Goal: Task Accomplishment & Management: Manage account settings

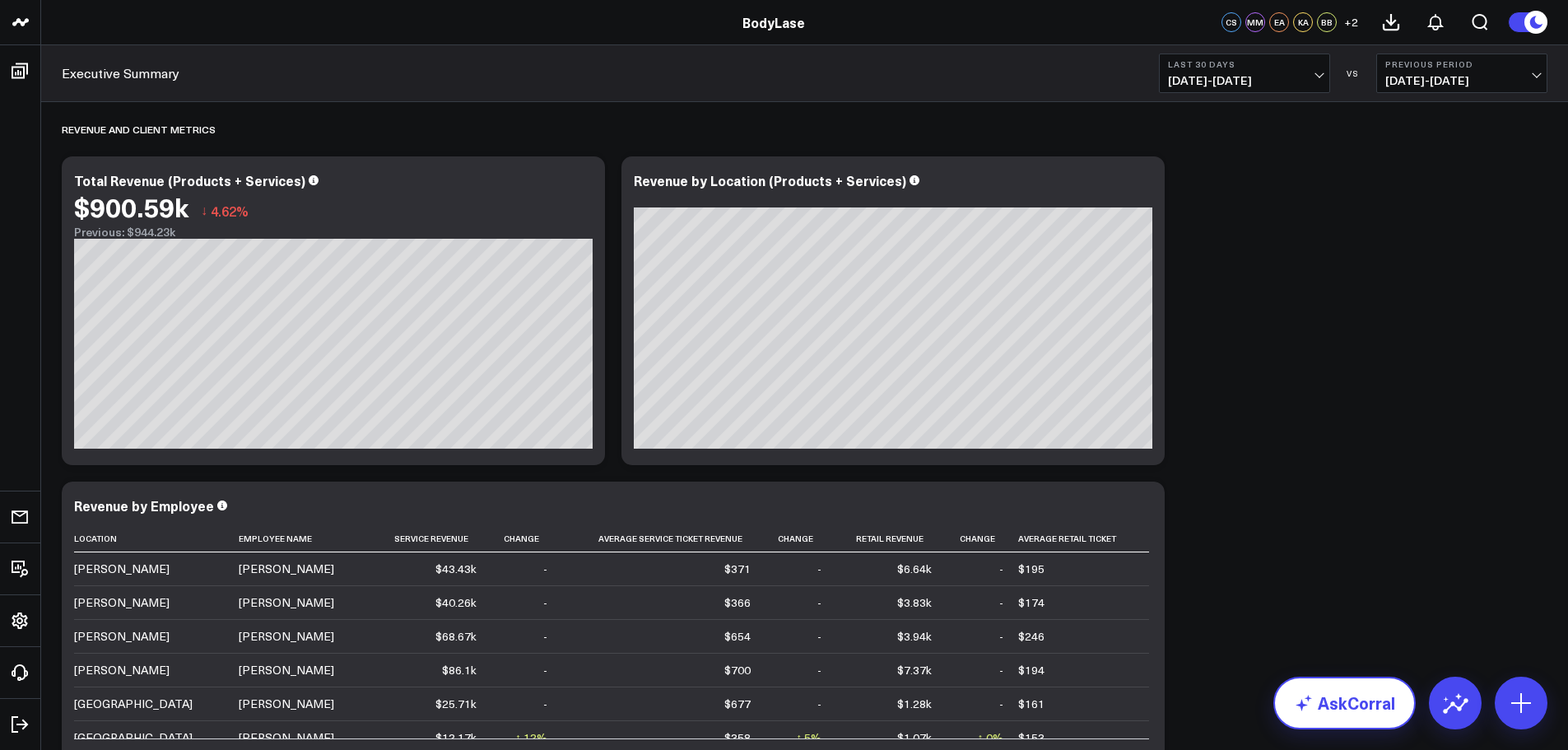
click at [1361, 712] on link "AskCorral" at bounding box center [1343, 703] width 142 height 53
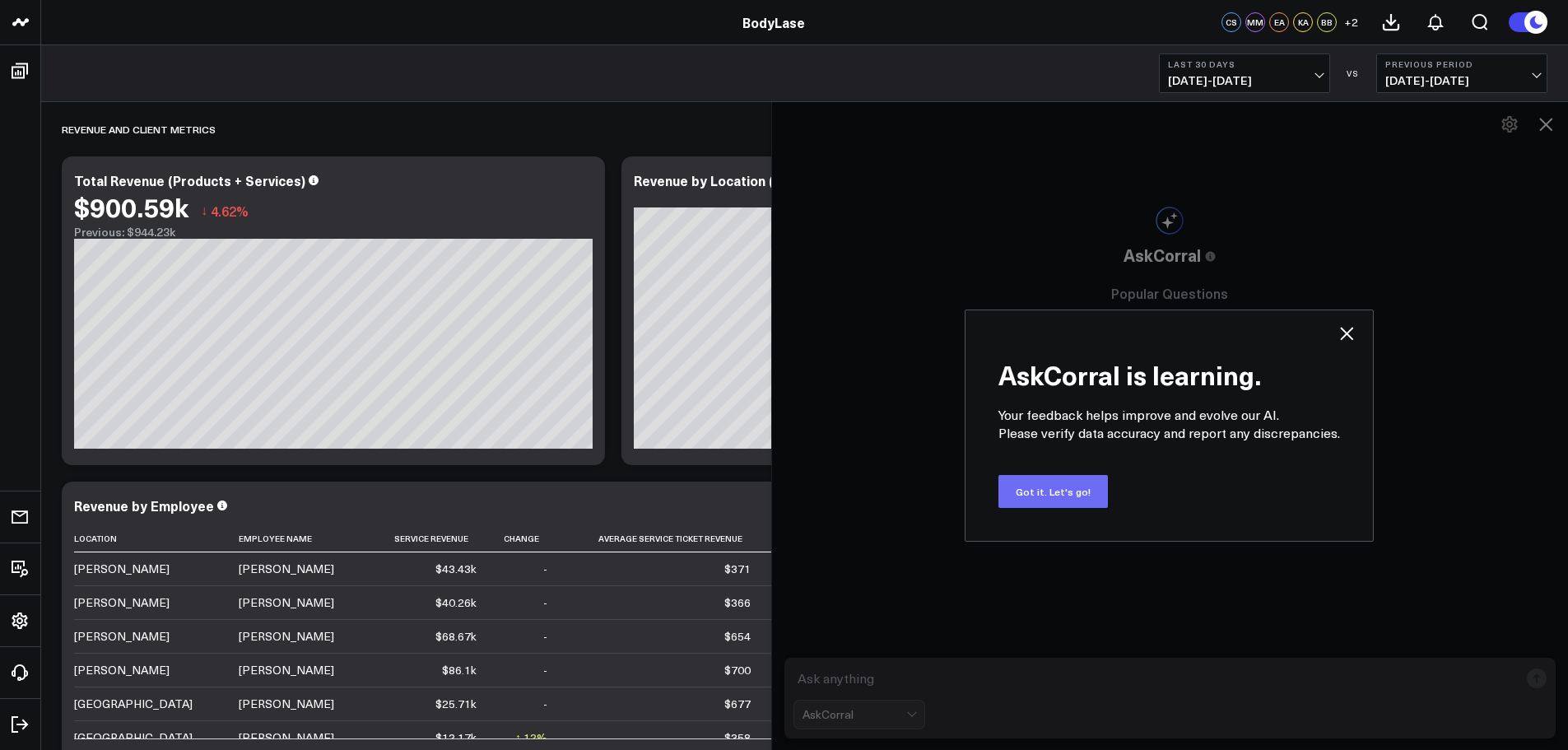
click at [1033, 492] on button "Got it. Let's go!" at bounding box center [1053, 491] width 109 height 33
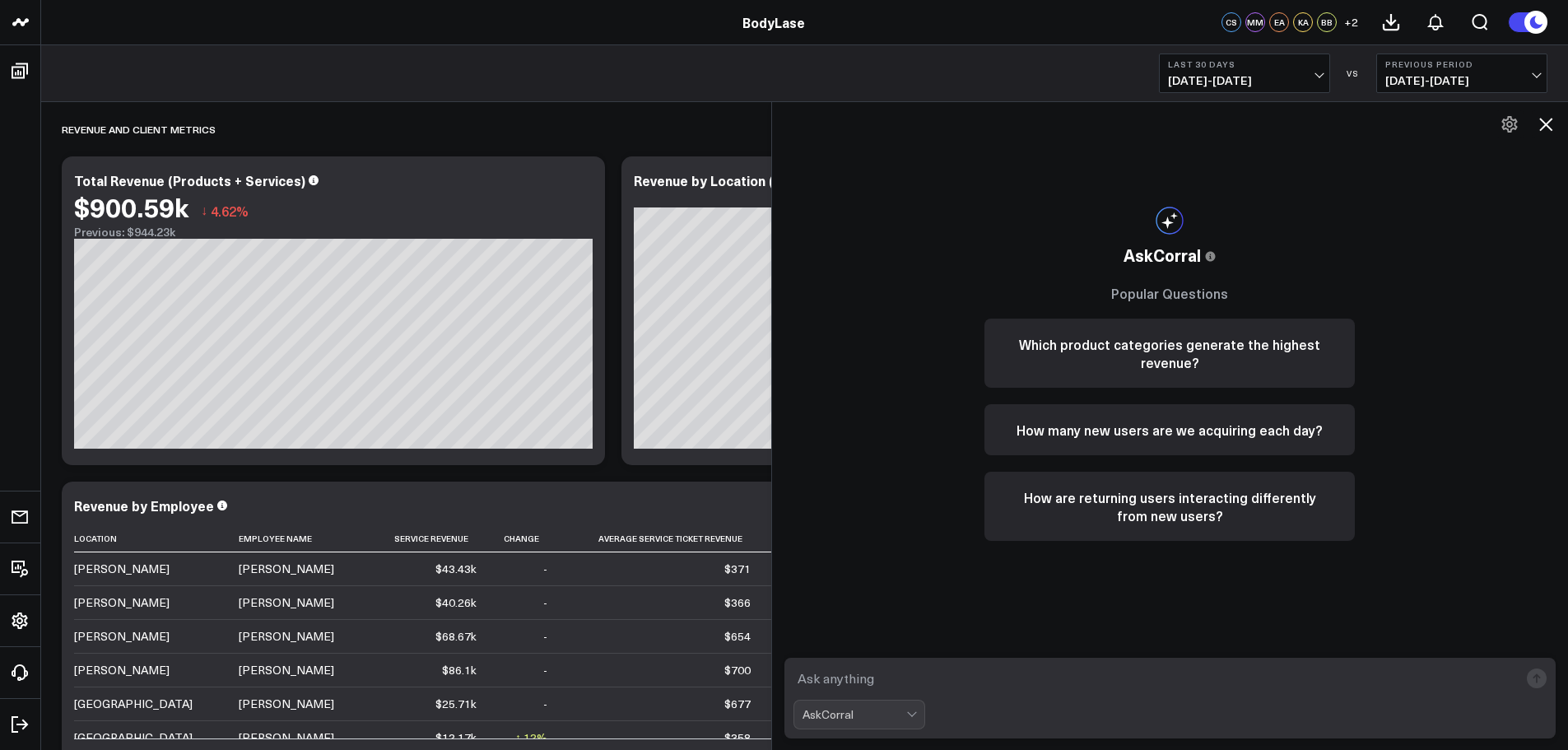
click at [927, 657] on div "AskCorral" at bounding box center [1170, 698] width 797 height 105
click at [906, 715] on div "AskCorral" at bounding box center [854, 714] width 103 height 13
click at [867, 662] on div "Add Board" at bounding box center [866, 659] width 115 height 17
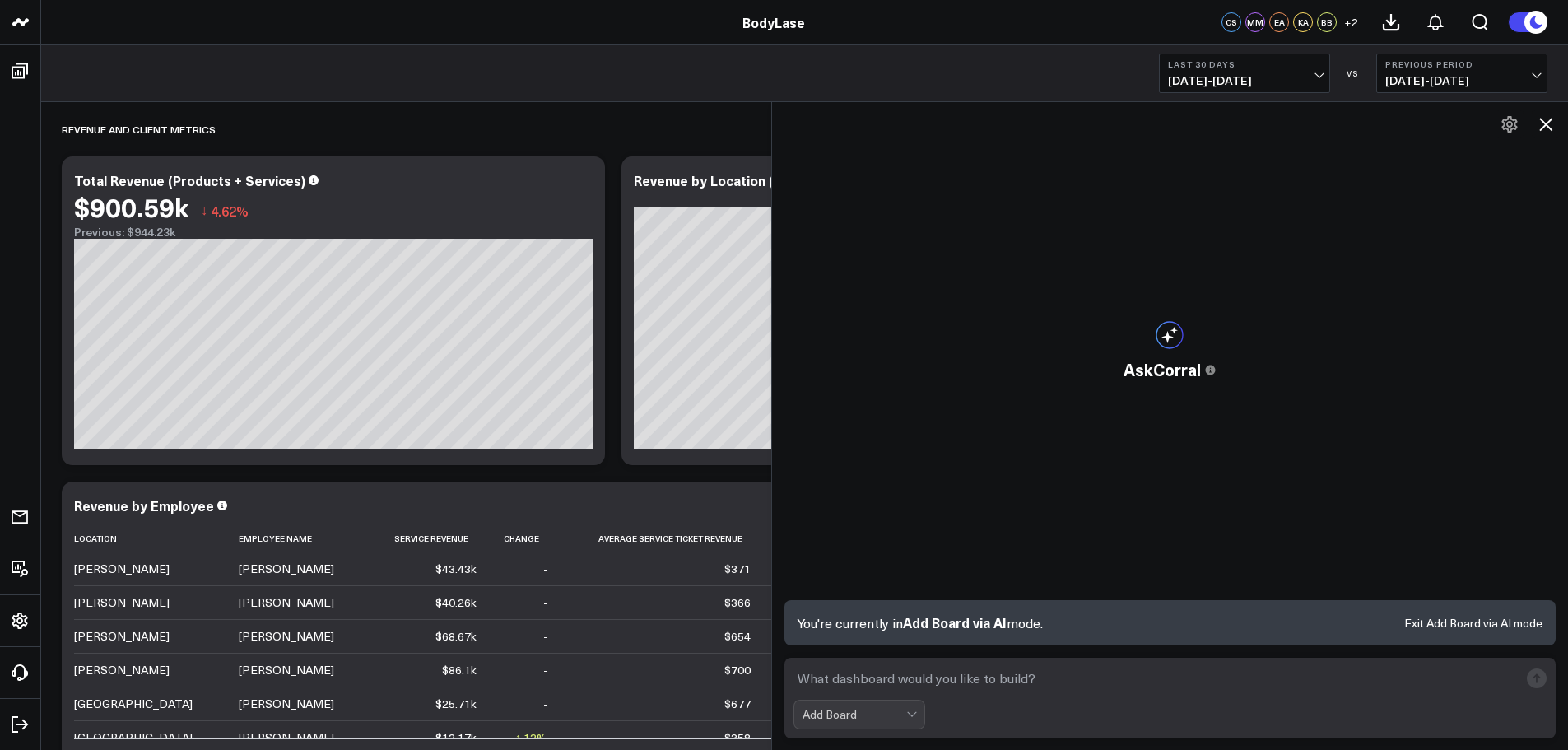
click at [918, 687] on textarea at bounding box center [1156, 678] width 726 height 29
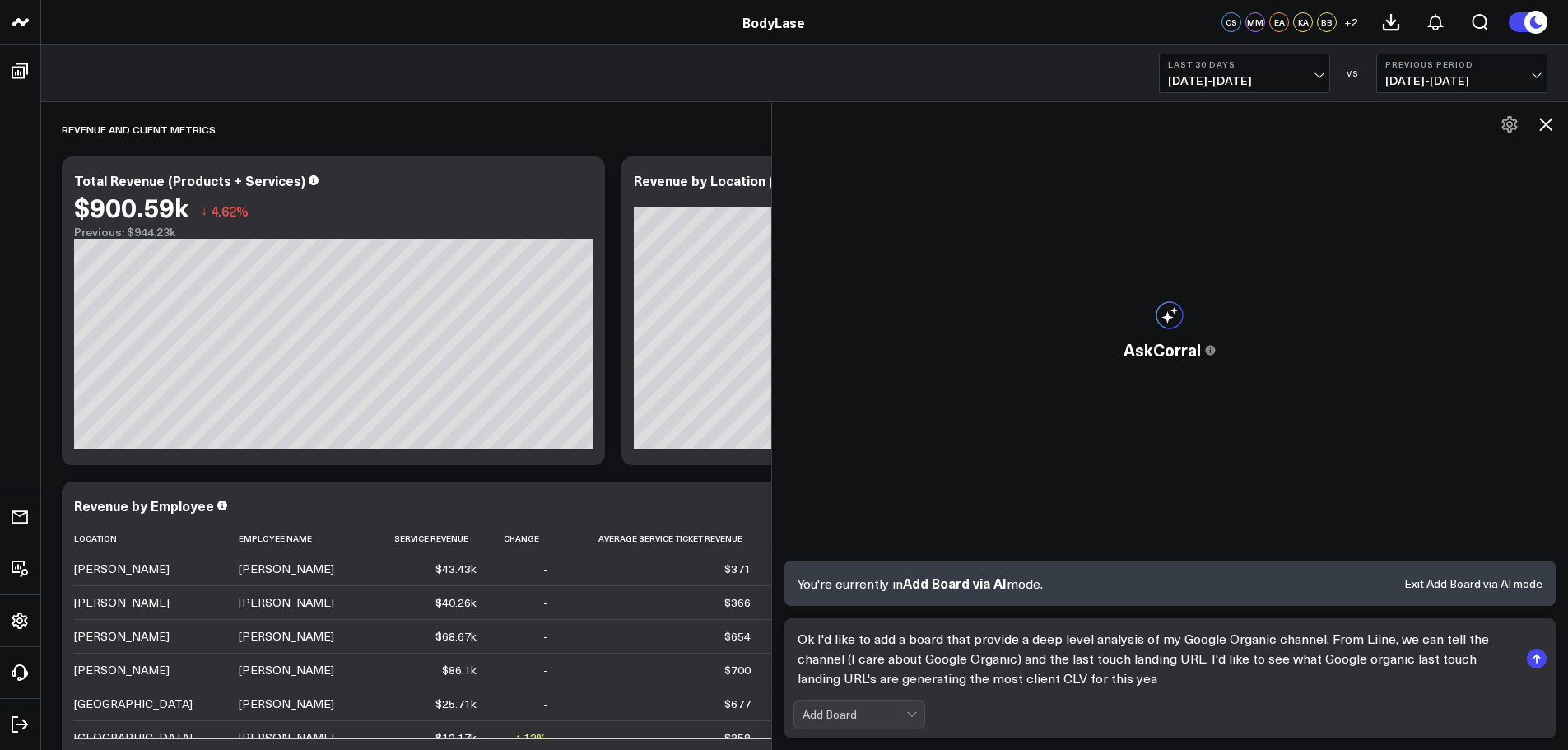
type textarea "Ok I'd like to add a board that provide a deep level analysis of my Google Orga…"
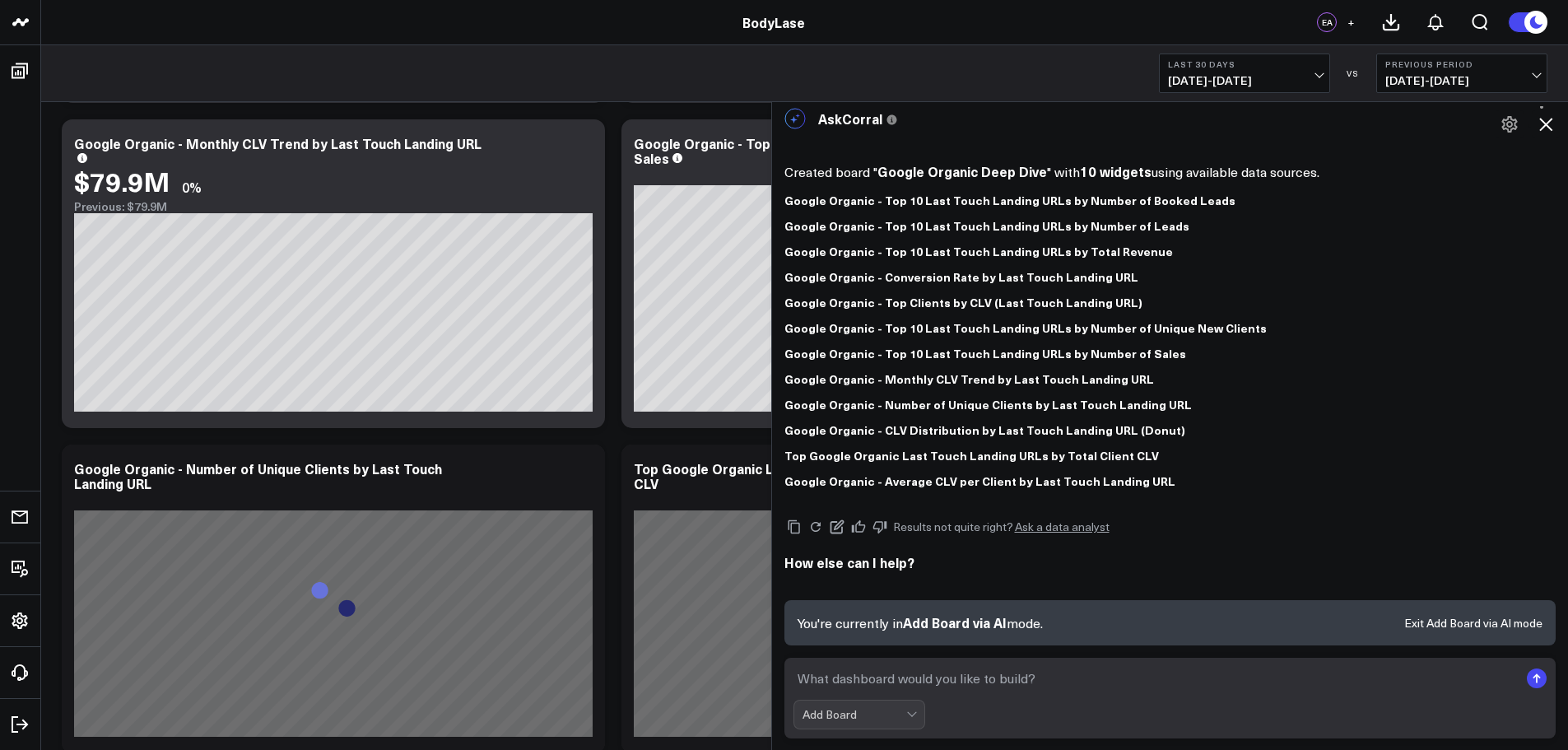
scroll to position [988, 0]
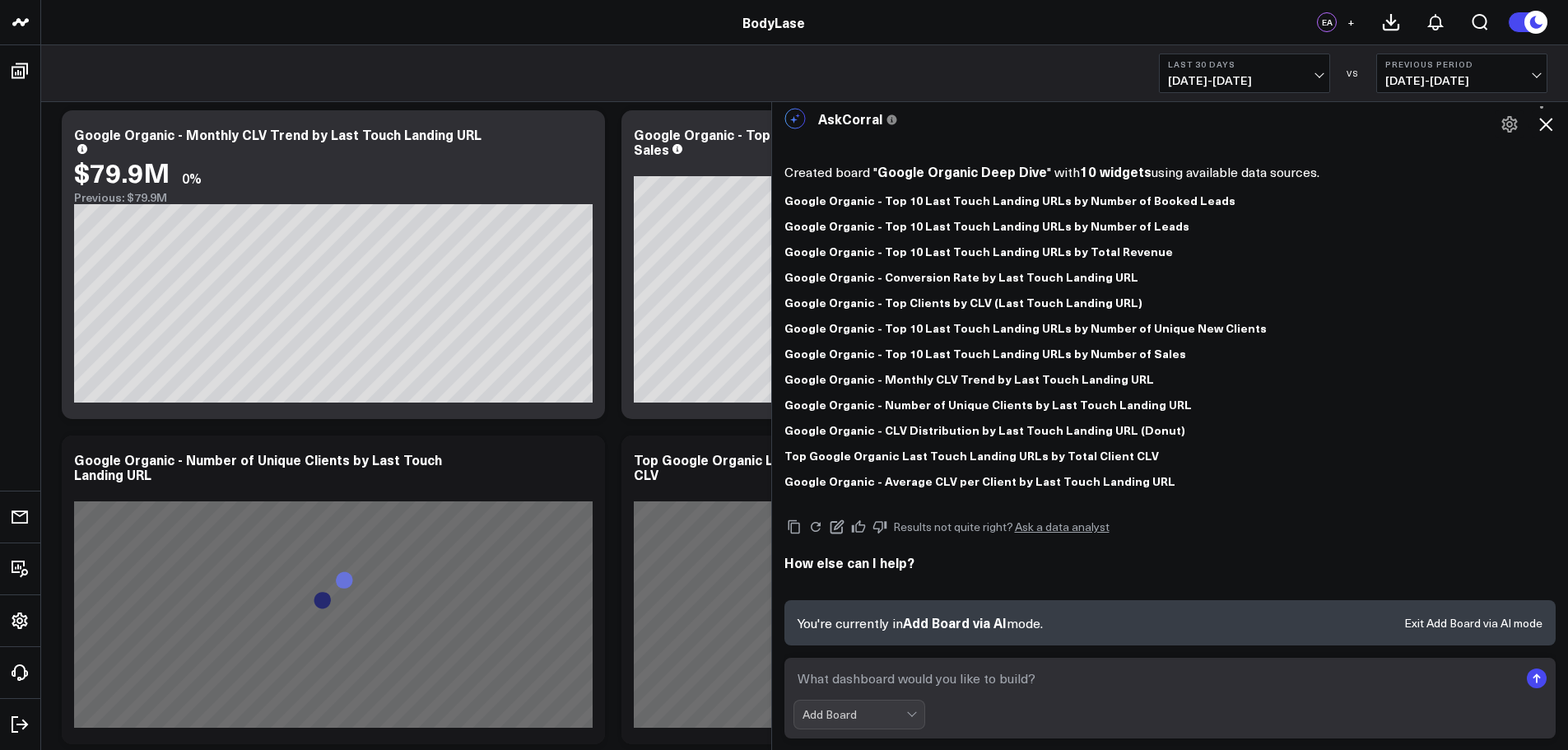
click at [1550, 125] on icon at bounding box center [1544, 124] width 20 height 20
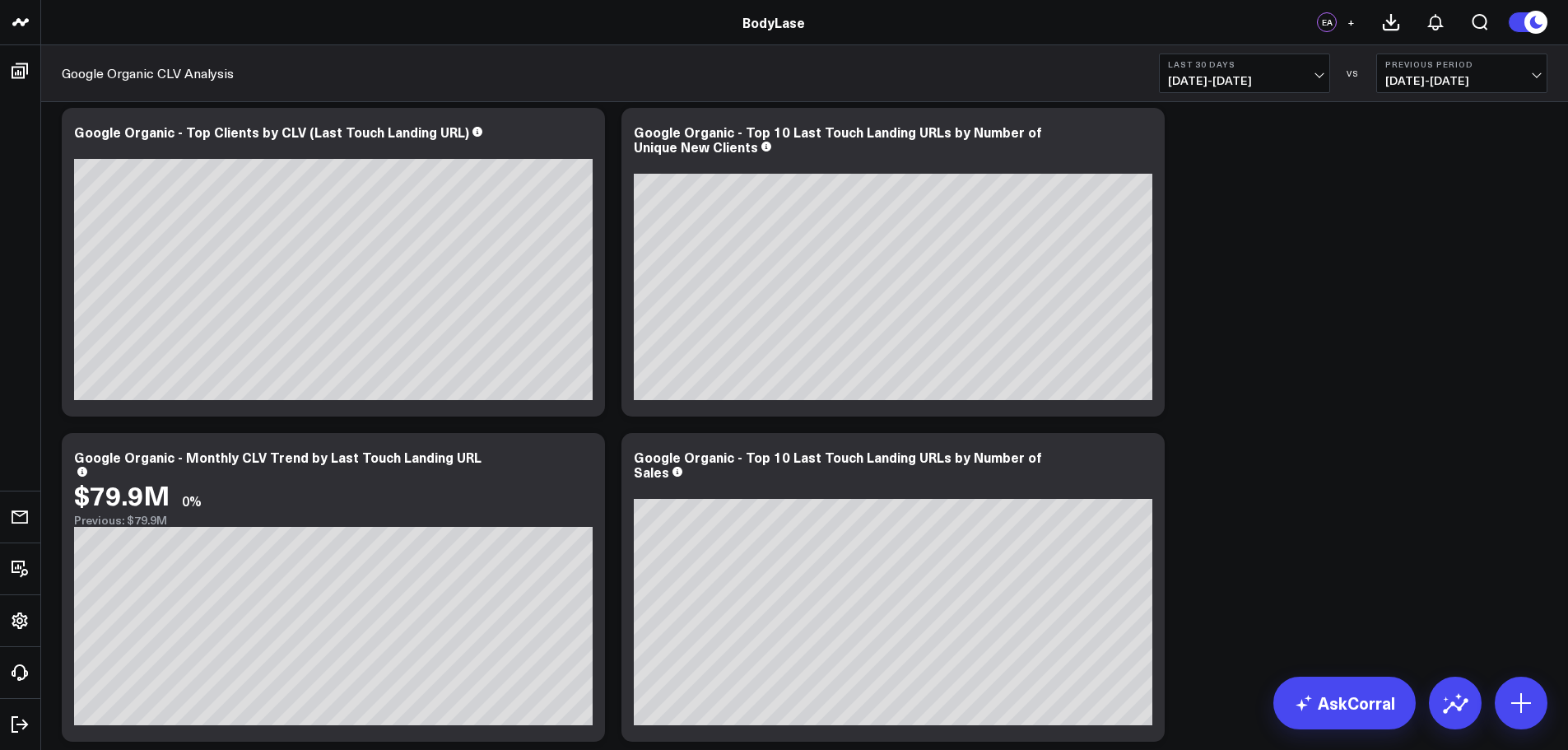
scroll to position [659, 0]
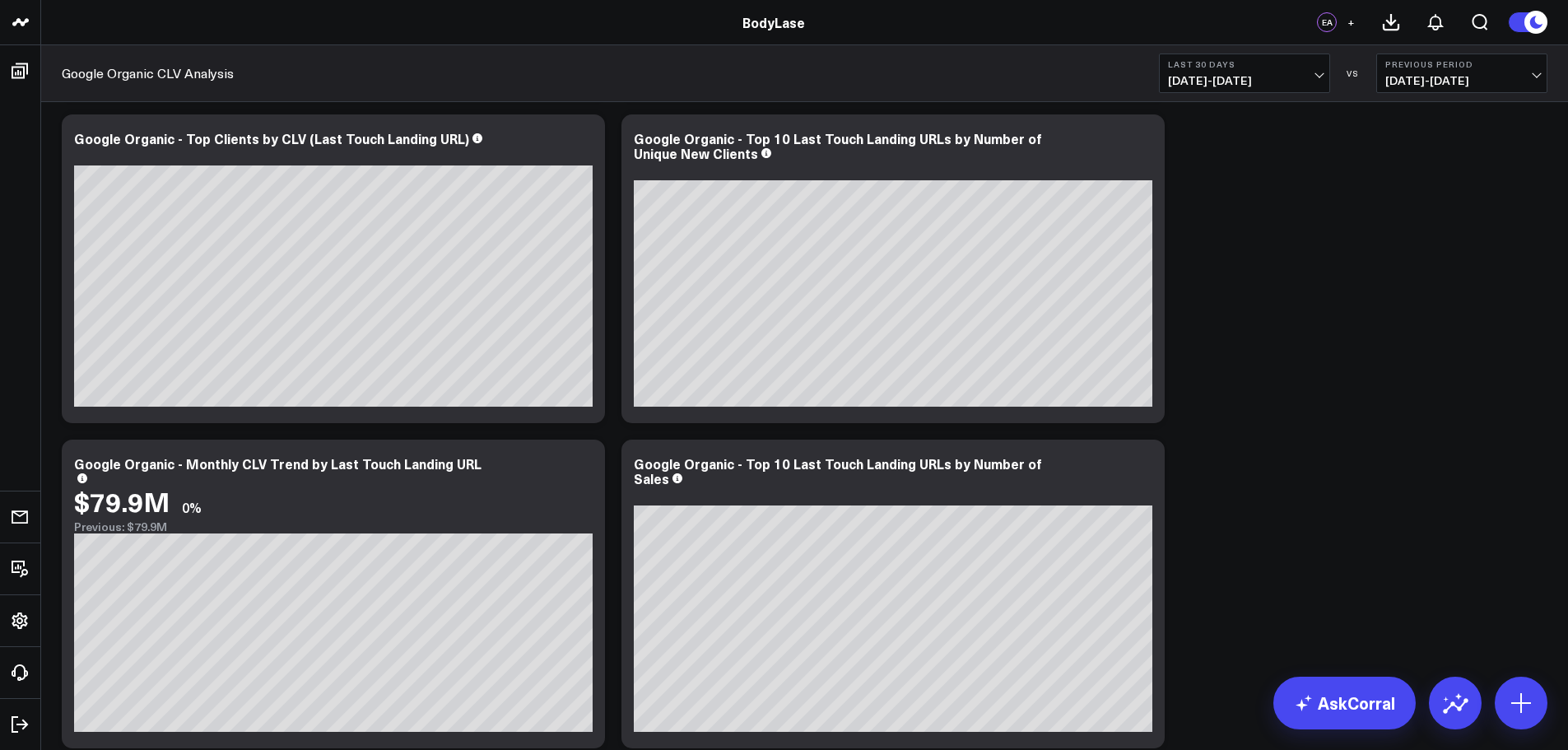
click at [1271, 75] on span "[DATE] - [DATE]" at bounding box center [1243, 81] width 153 height 13
click at [1201, 487] on link "YTD" at bounding box center [1244, 493] width 169 height 31
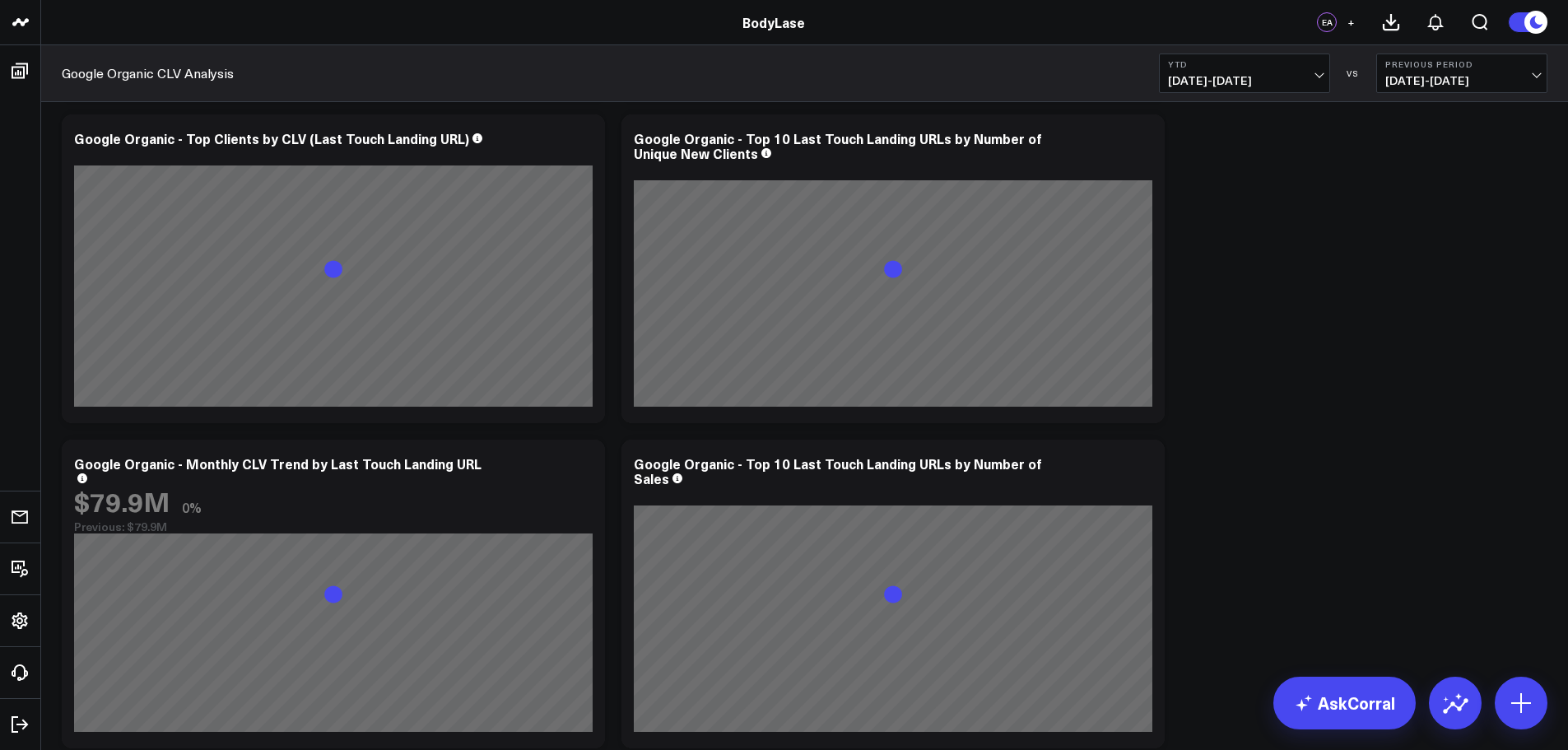
click at [1479, 75] on span "[DATE] - [DATE]" at bounding box center [1461, 81] width 153 height 13
click at [1423, 169] on link "YoY" at bounding box center [1462, 172] width 169 height 31
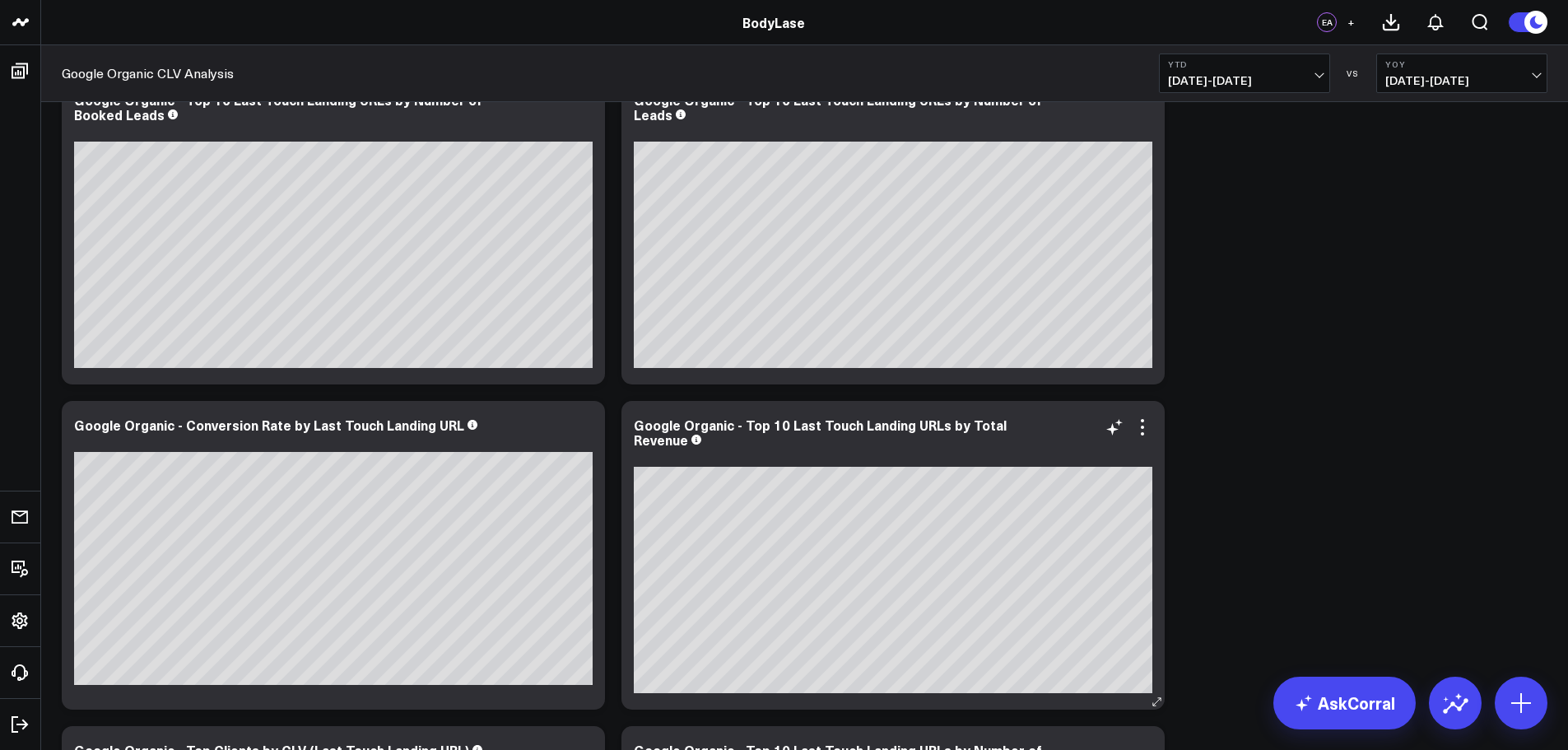
scroll to position [82, 0]
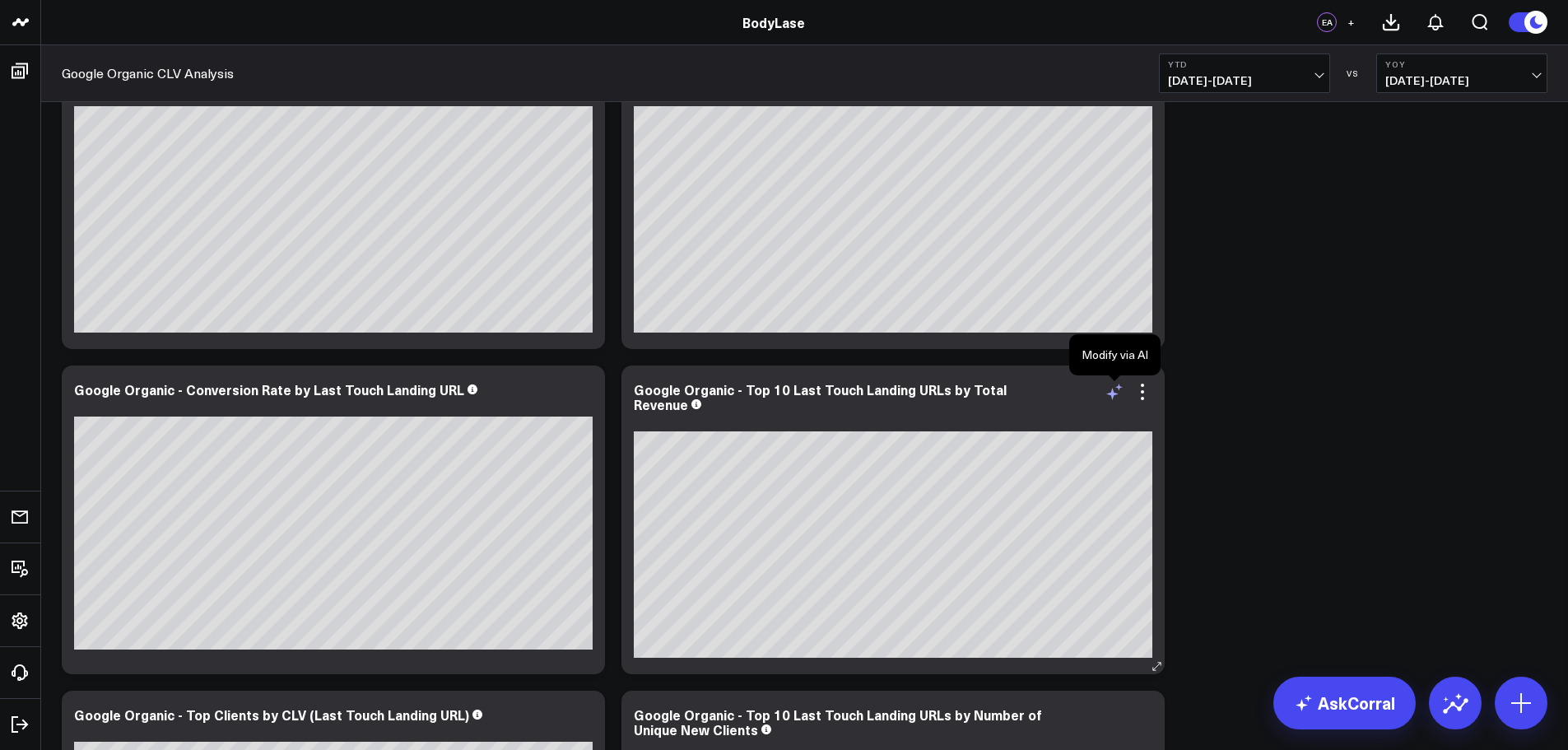
click at [1120, 391] on icon at bounding box center [1114, 391] width 20 height 20
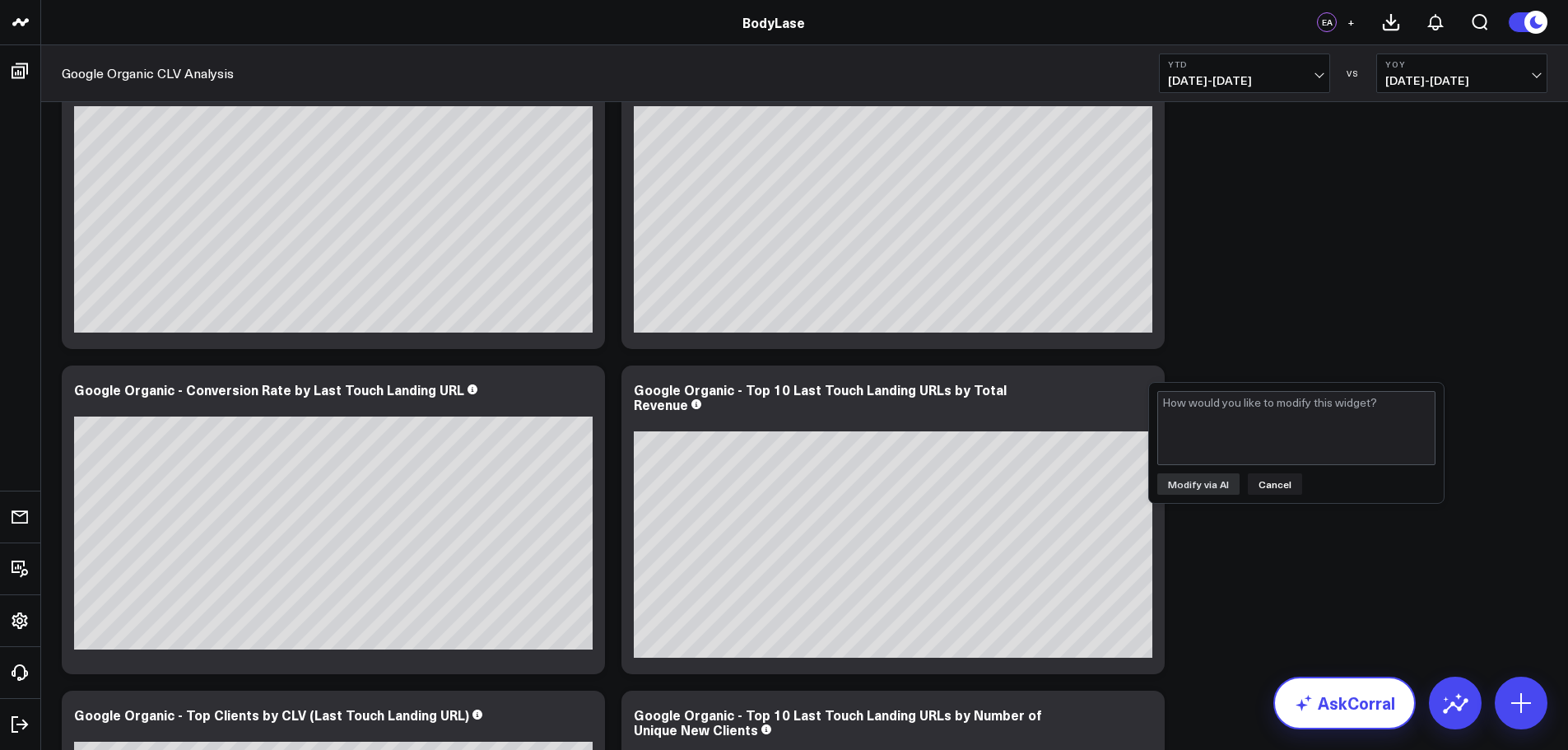
click at [1318, 714] on link "AskCorral" at bounding box center [1343, 703] width 142 height 53
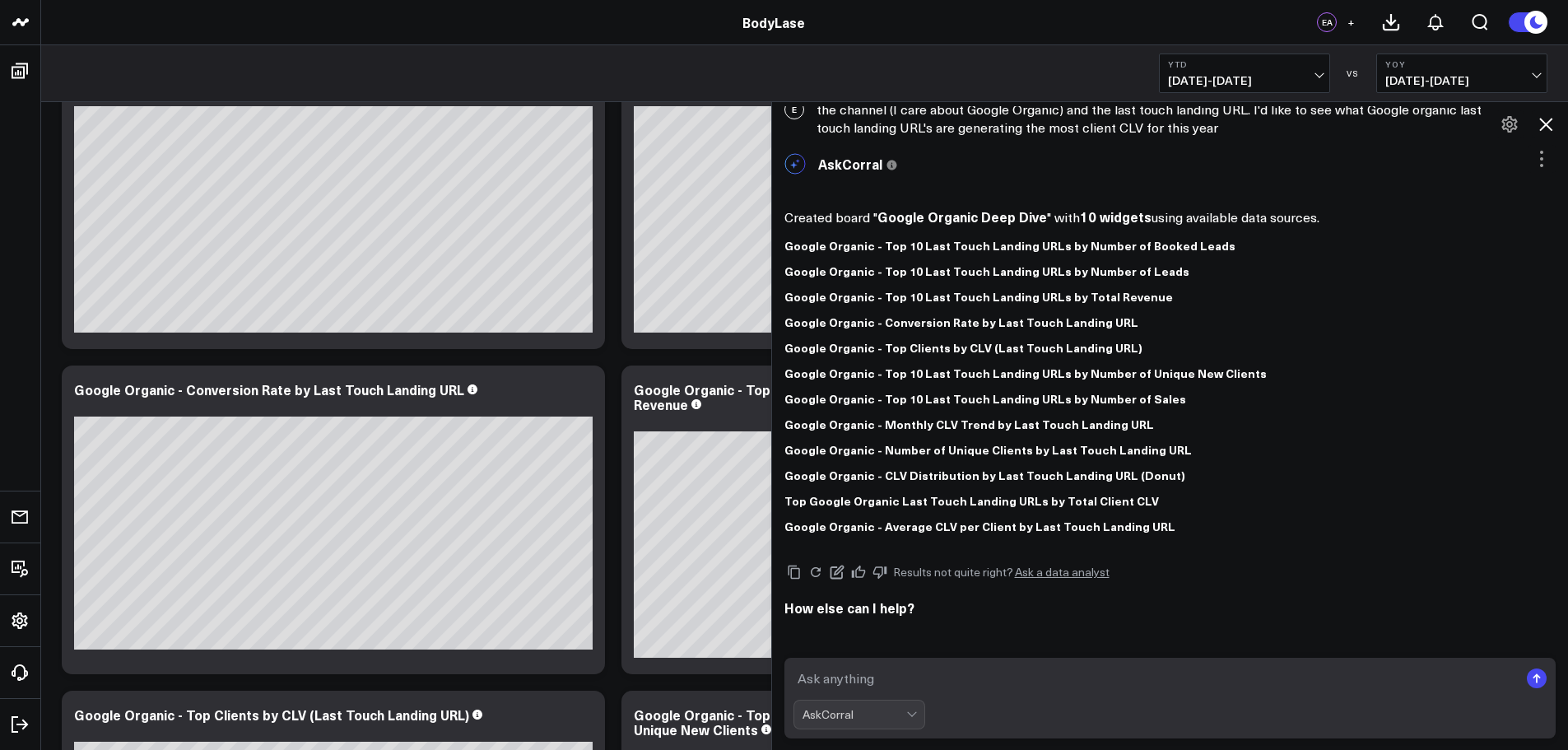
click at [1036, 681] on textarea at bounding box center [1156, 678] width 726 height 29
type textarea "this can't be right - you have CLV/revenue in the billions which isn't right"
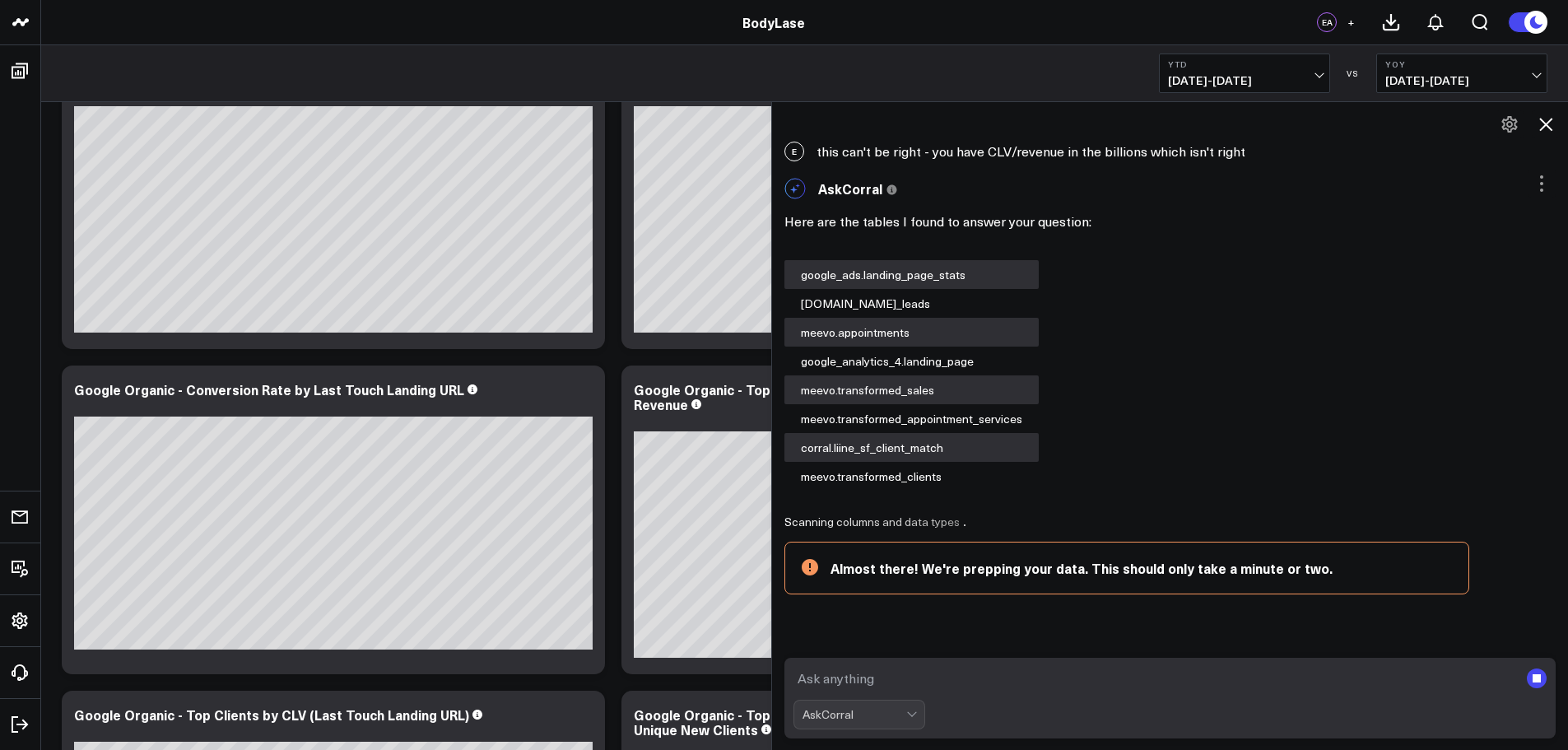
scroll to position [510, 0]
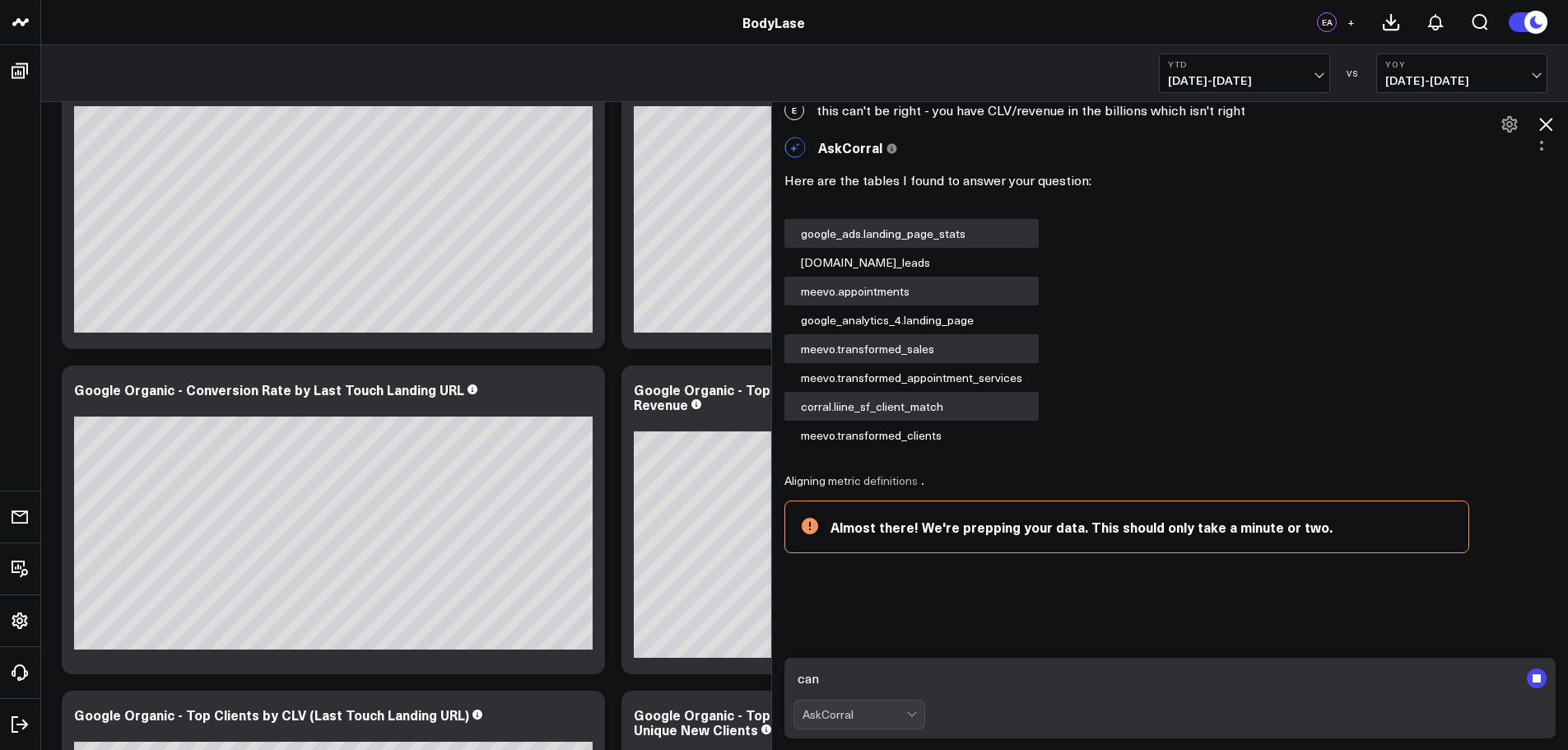
type textarea "can"
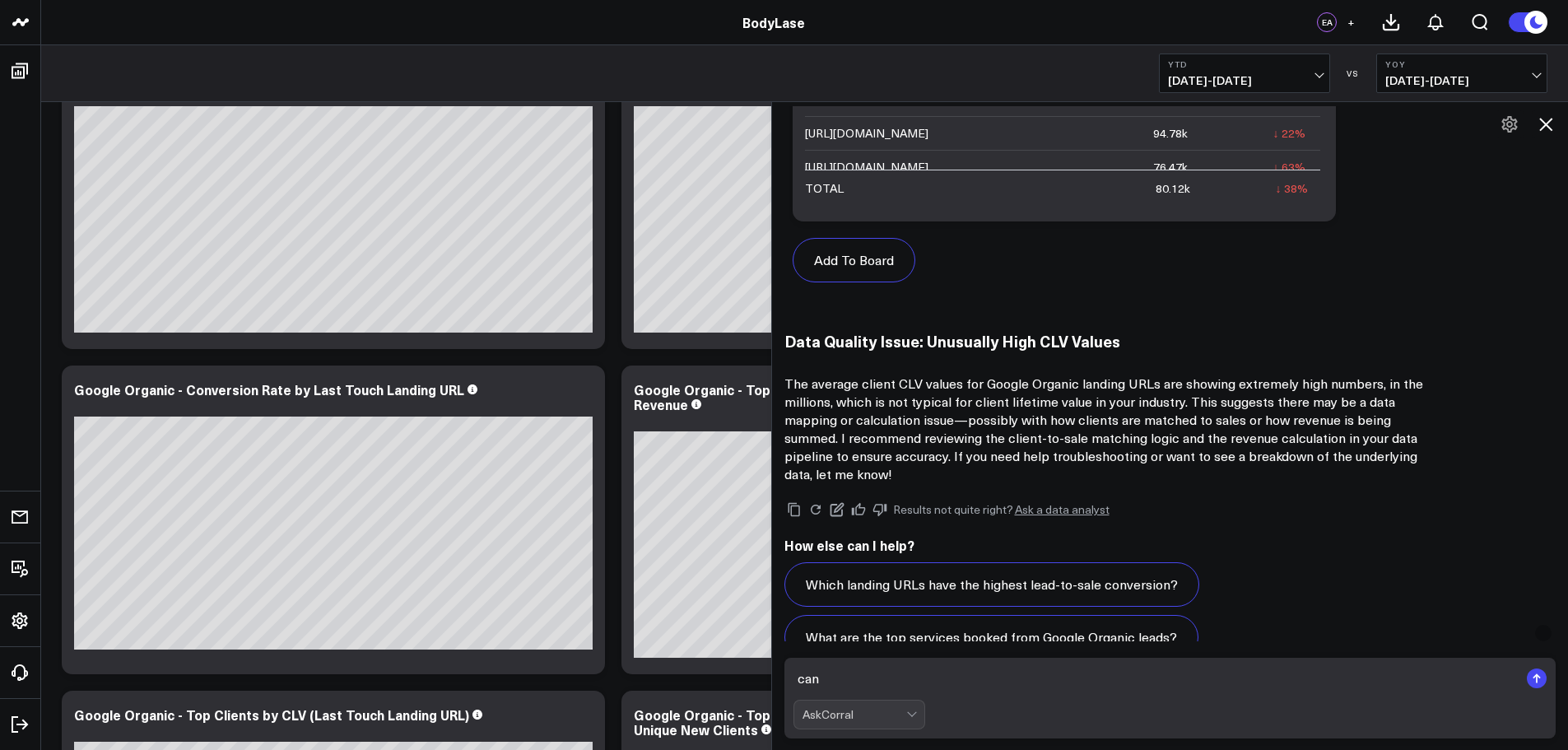
scroll to position [1842, 0]
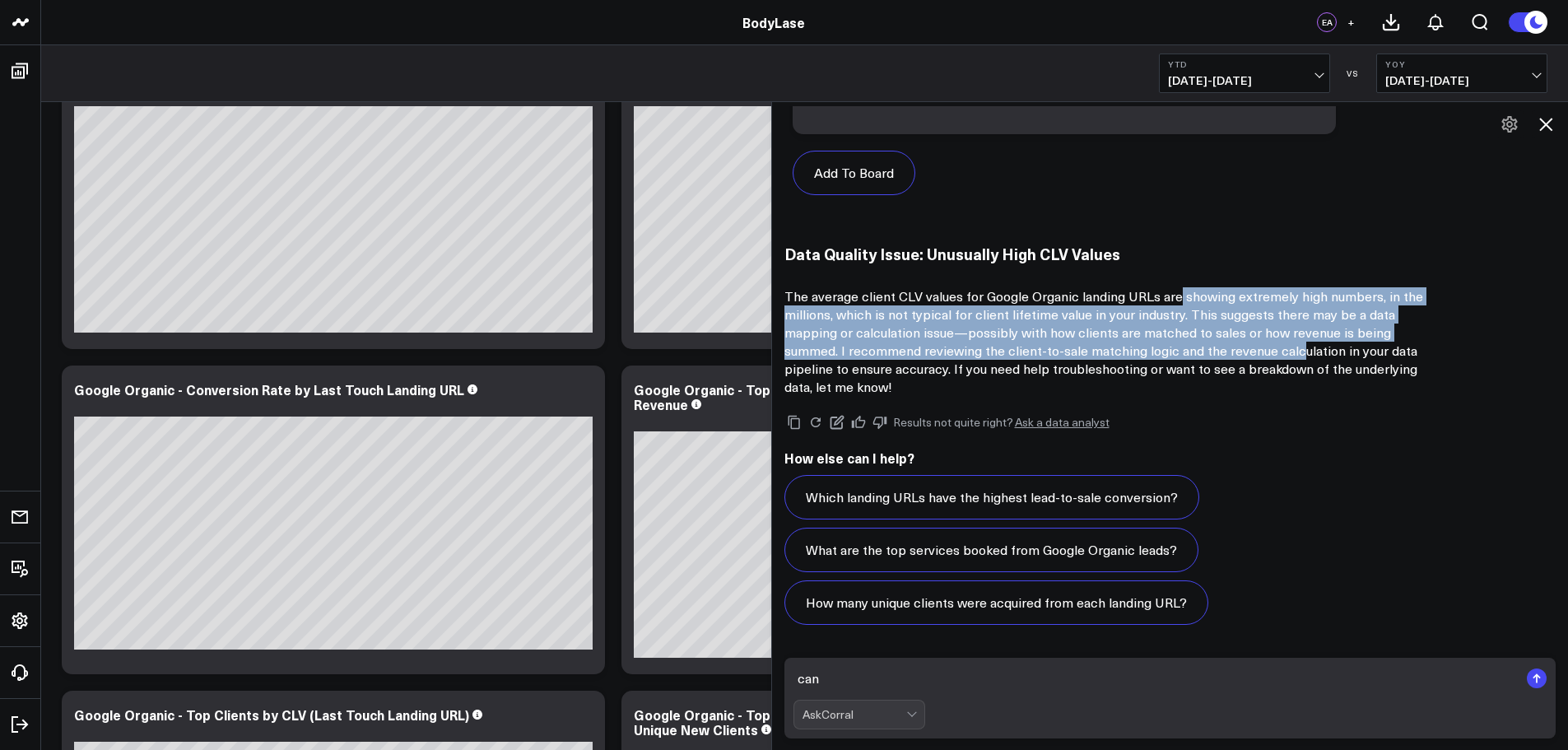
drag, startPoint x: 1180, startPoint y: 295, endPoint x: 1252, endPoint y: 347, distance: 88.8
click at [1241, 354] on p "The average client CLV values for Google Organic landing URLs are showing extre…" at bounding box center [1114, 341] width 658 height 108
click at [1544, 126] on icon at bounding box center [1545, 124] width 13 height 13
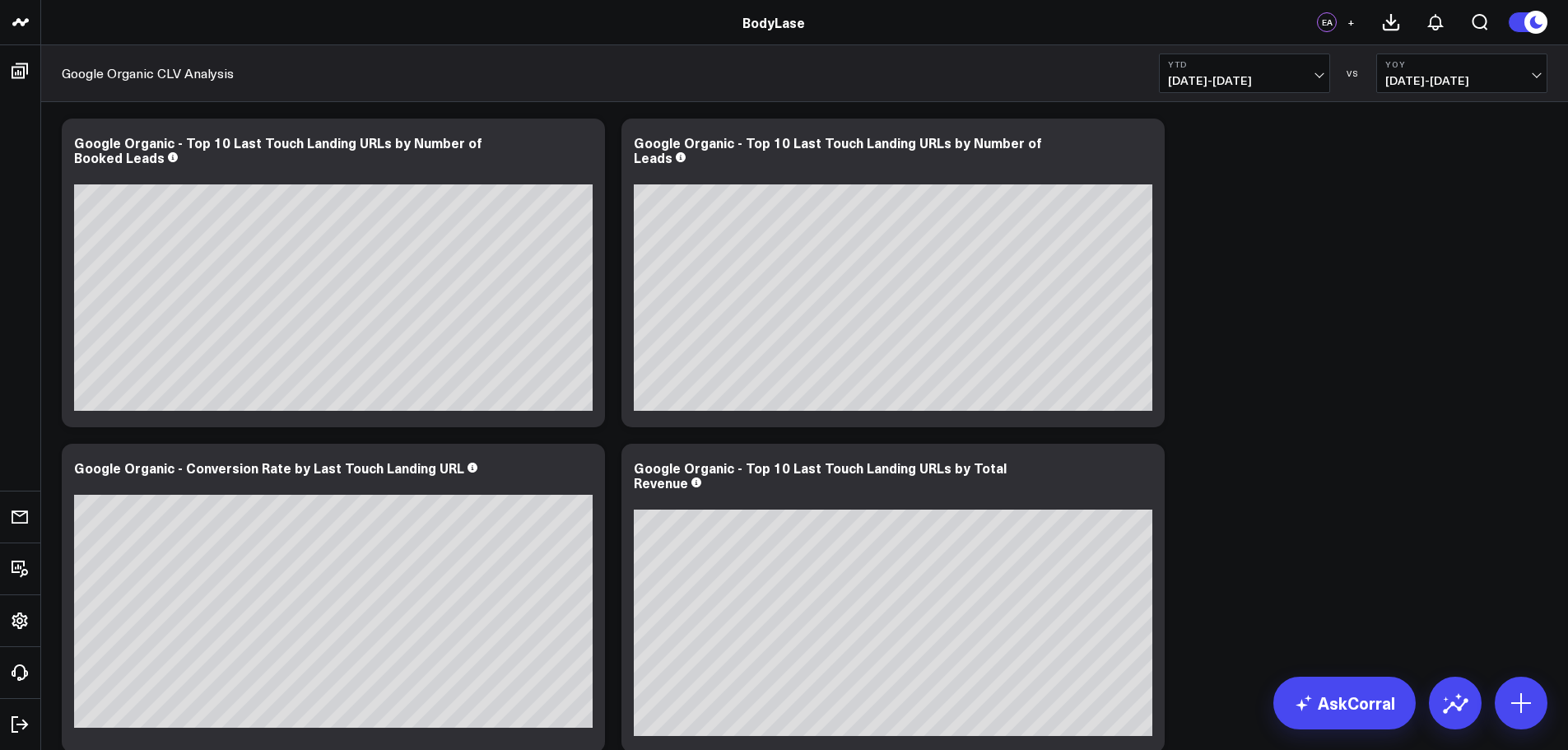
scroll to position [0, 0]
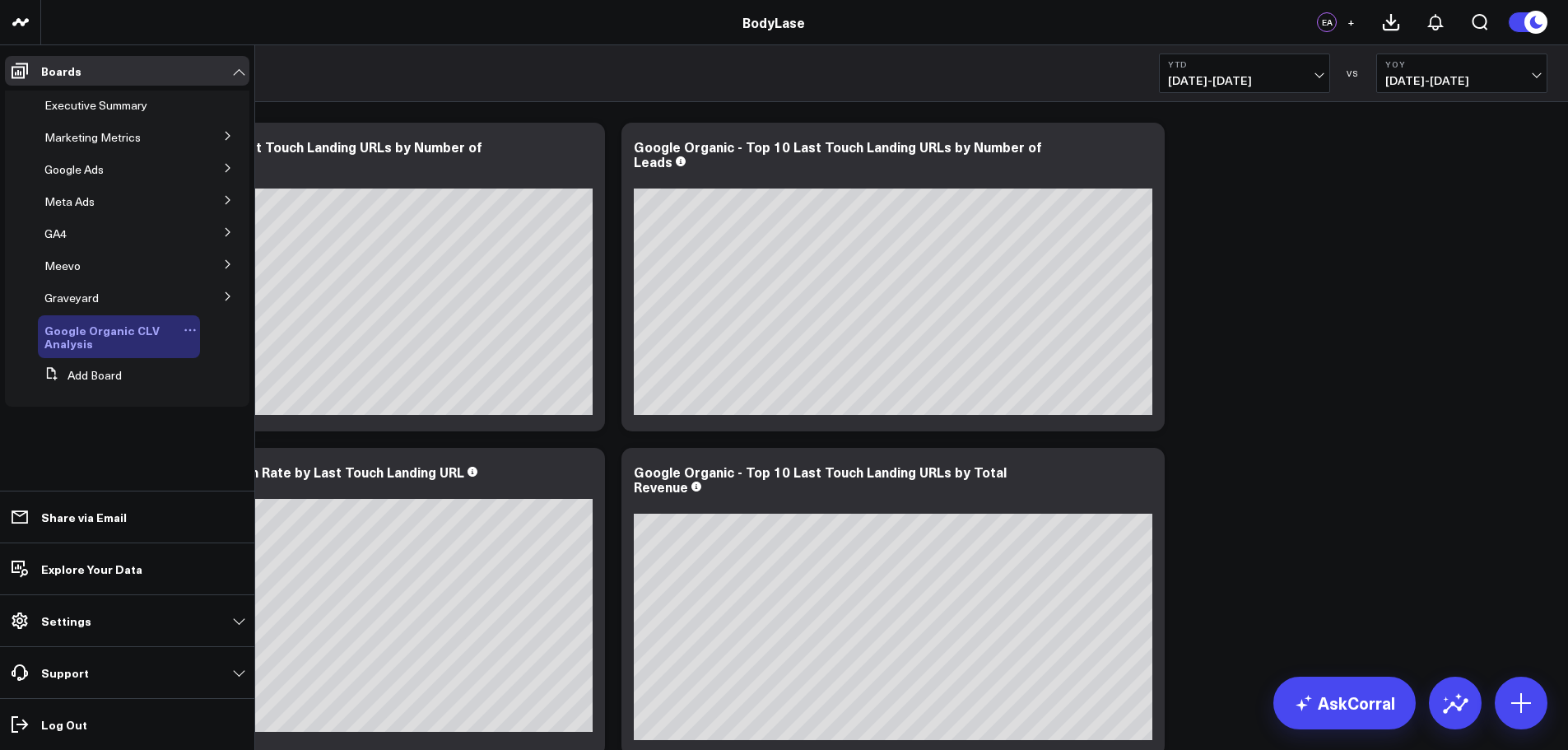
click at [190, 326] on icon at bounding box center [190, 330] width 13 height 13
click at [266, 445] on button "Delete Board" at bounding box center [267, 448] width 134 height 32
click at [183, 330] on icon at bounding box center [190, 330] width 13 height 13
click at [184, 326] on icon at bounding box center [190, 330] width 13 height 13
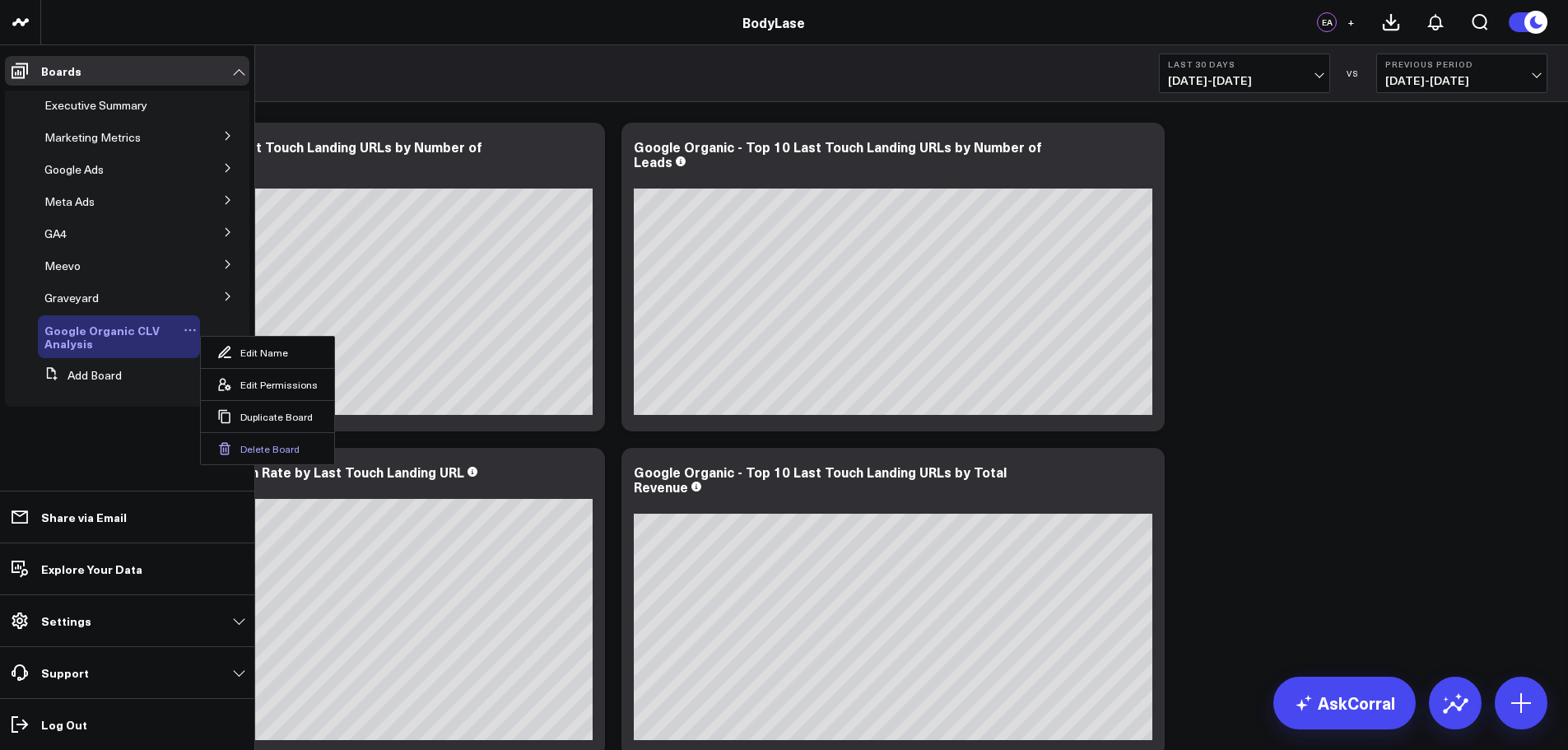
click at [255, 449] on button "Delete Board" at bounding box center [267, 448] width 134 height 32
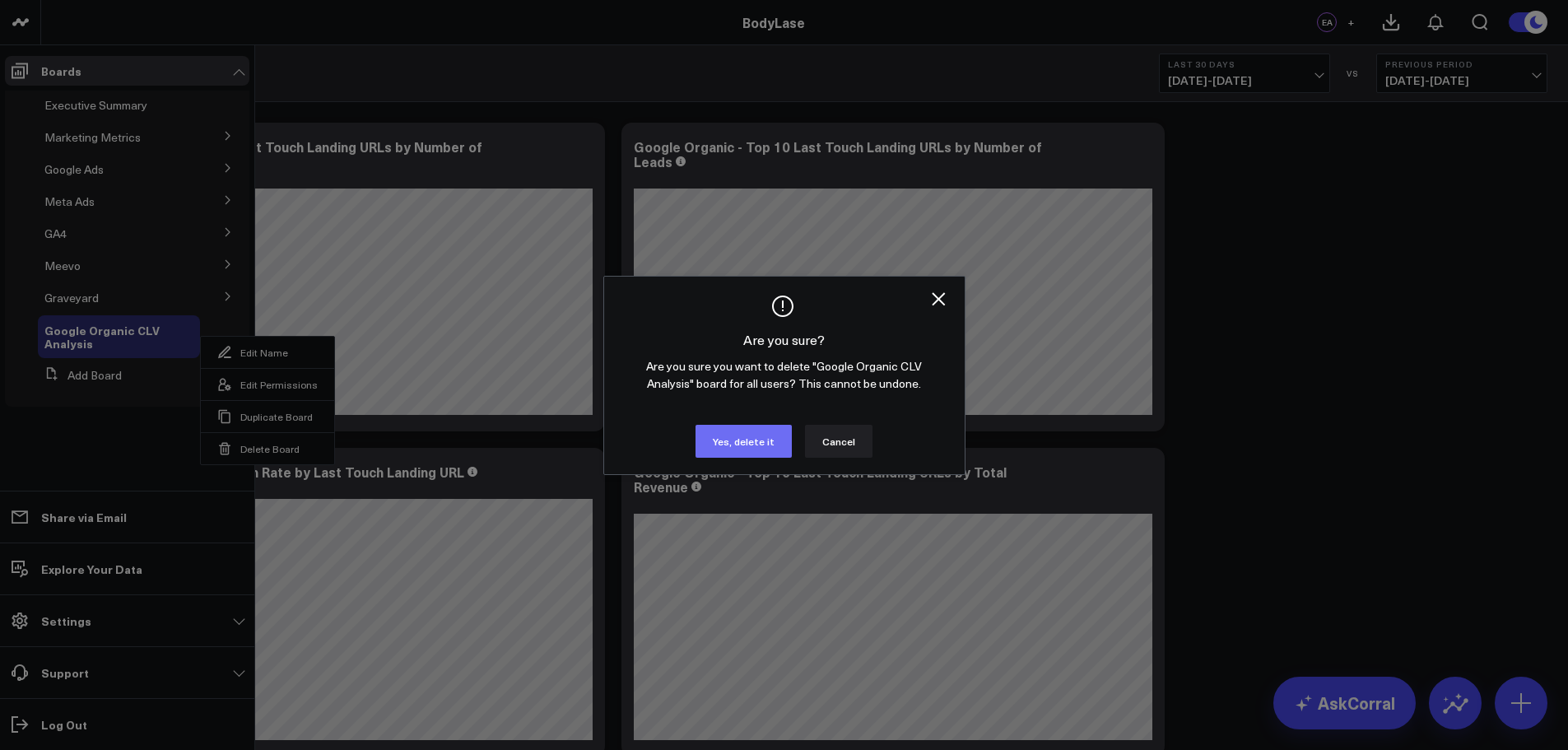
click at [728, 449] on button "Yes, delete it" at bounding box center [743, 440] width 96 height 33
click at [746, 446] on button "Yes, delete it" at bounding box center [743, 440] width 96 height 33
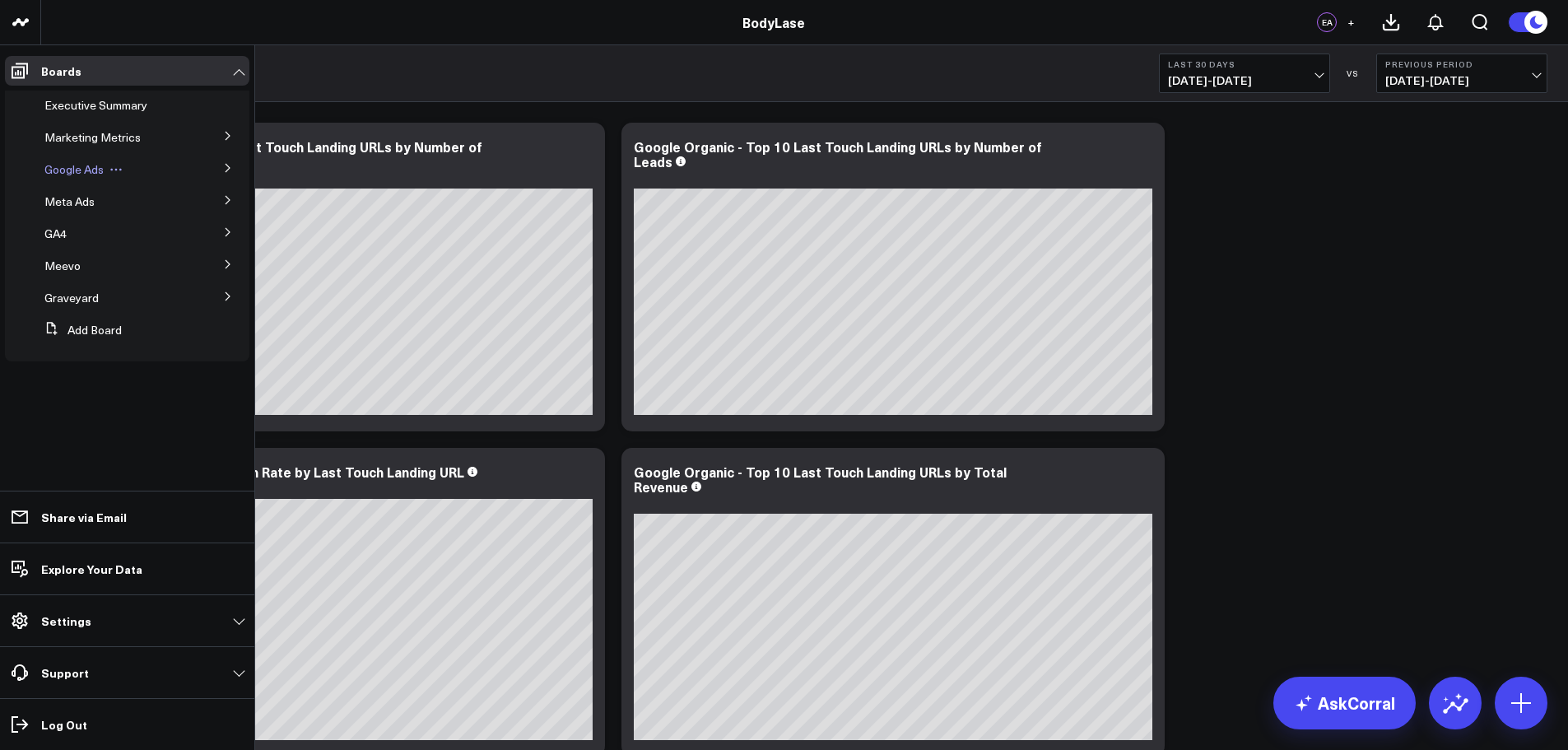
click at [68, 171] on span "Google Ads" at bounding box center [73, 168] width 59 height 16
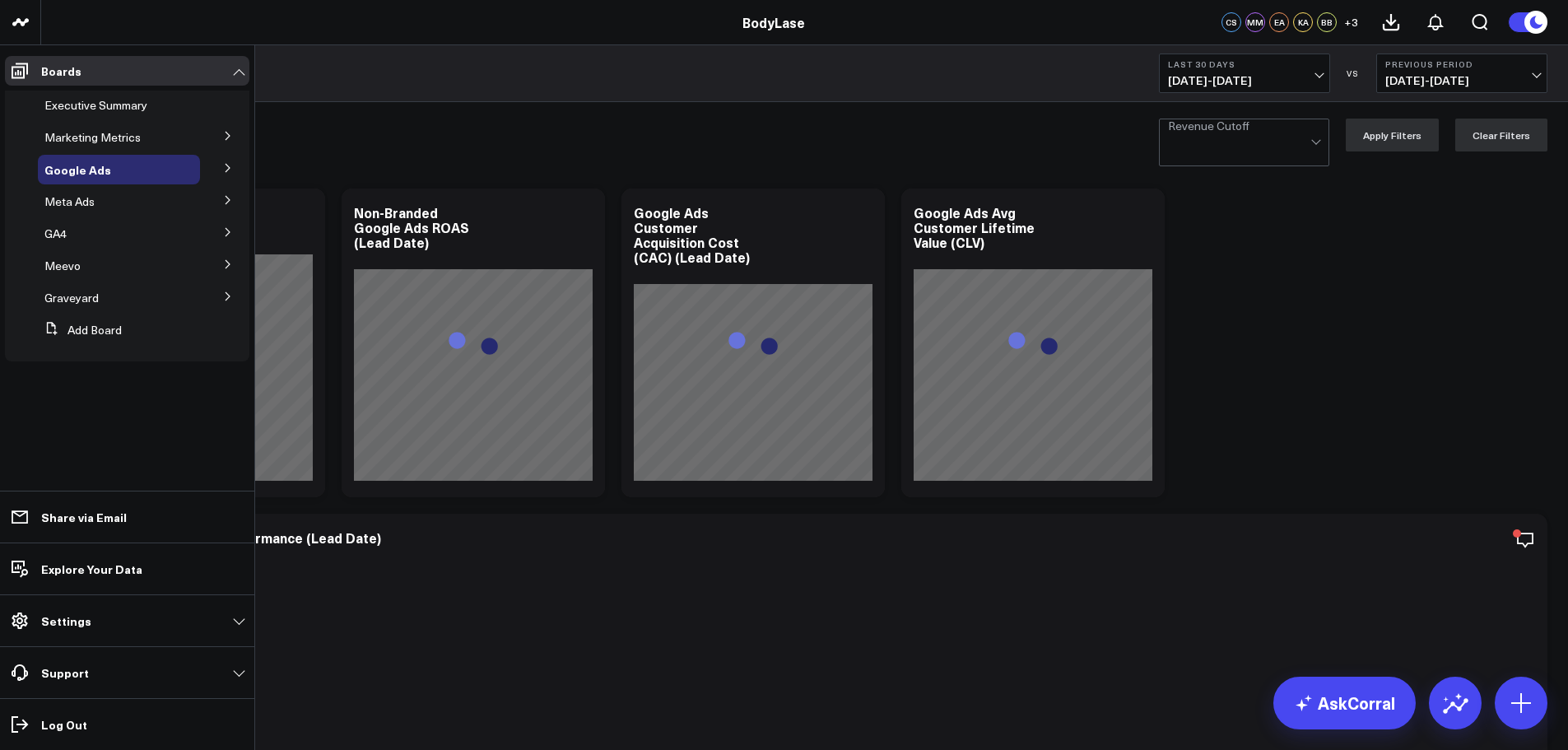
click at [230, 136] on icon at bounding box center [228, 136] width 9 height 9
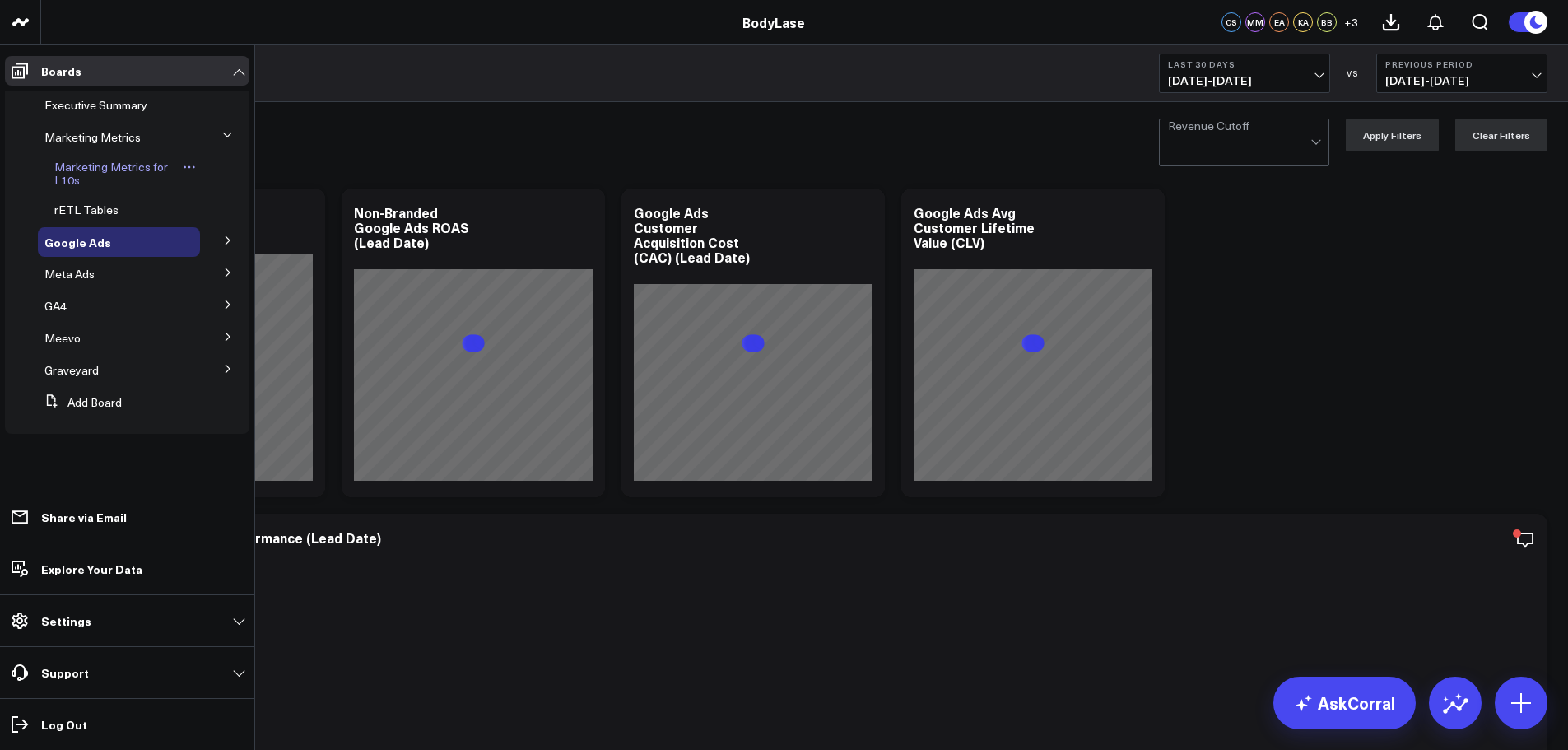
click at [82, 174] on link "Marketing Metrics for L10s" at bounding box center [117, 174] width 124 height 26
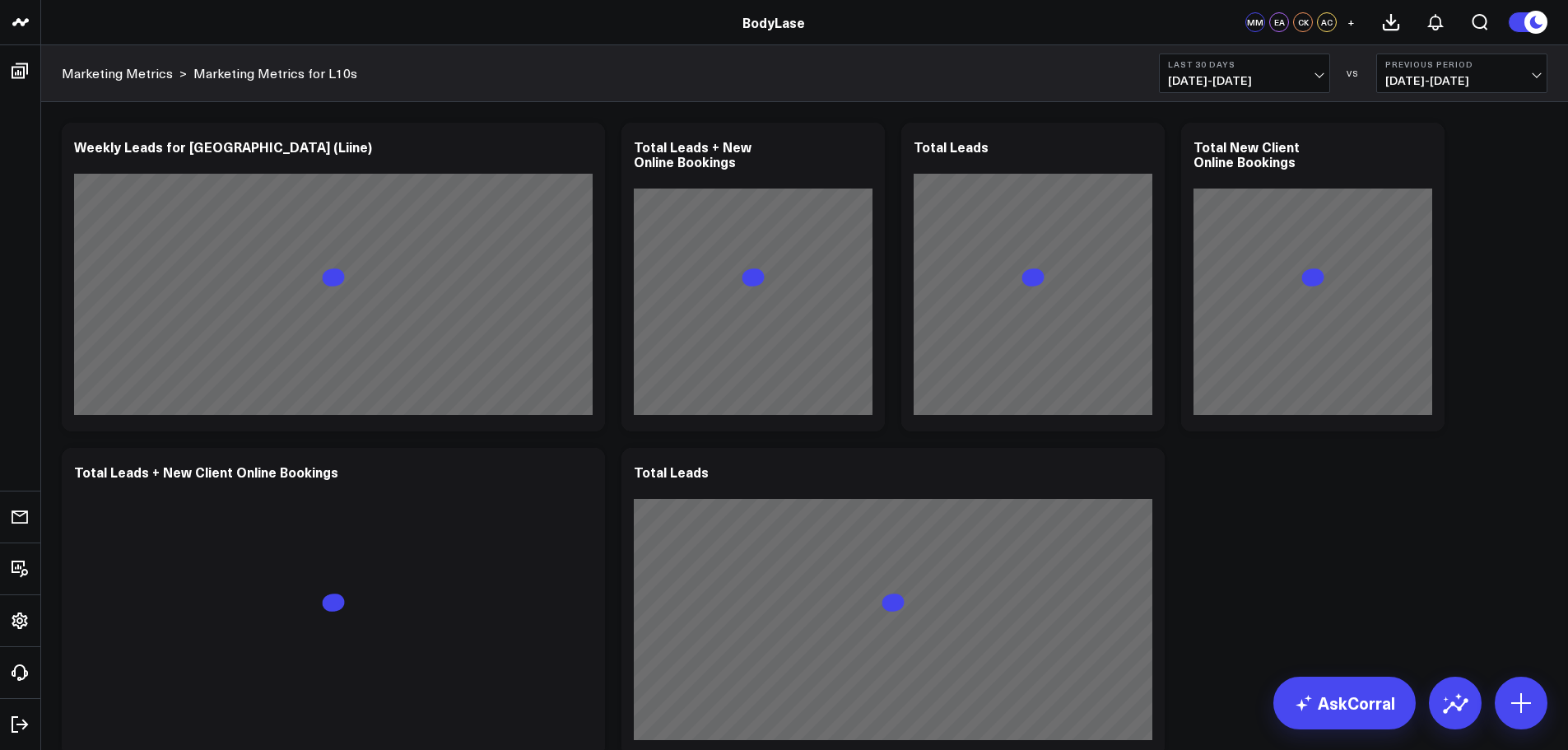
click at [1233, 81] on span "[DATE] - [DATE]" at bounding box center [1243, 81] width 153 height 13
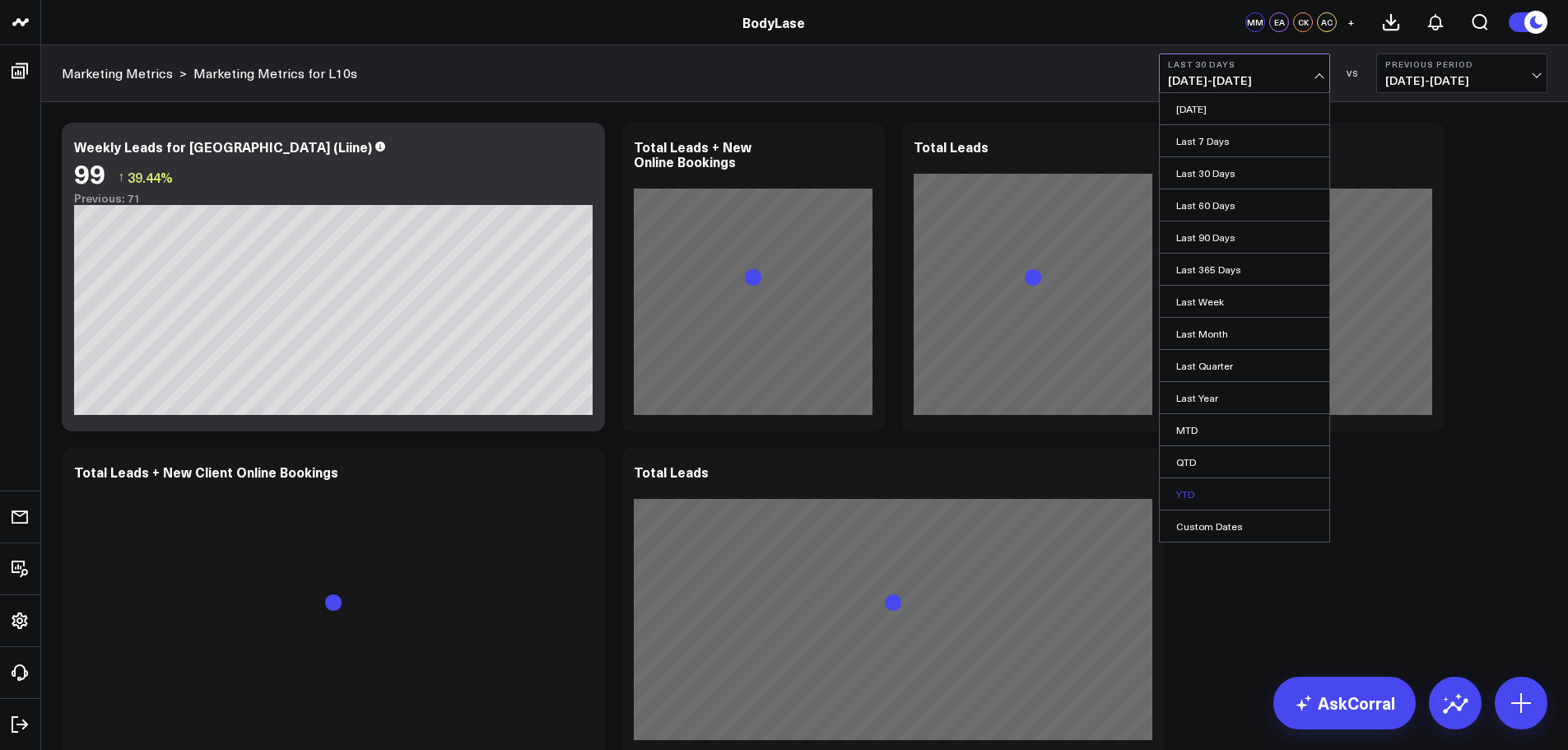
click at [1209, 498] on link "YTD" at bounding box center [1244, 493] width 169 height 31
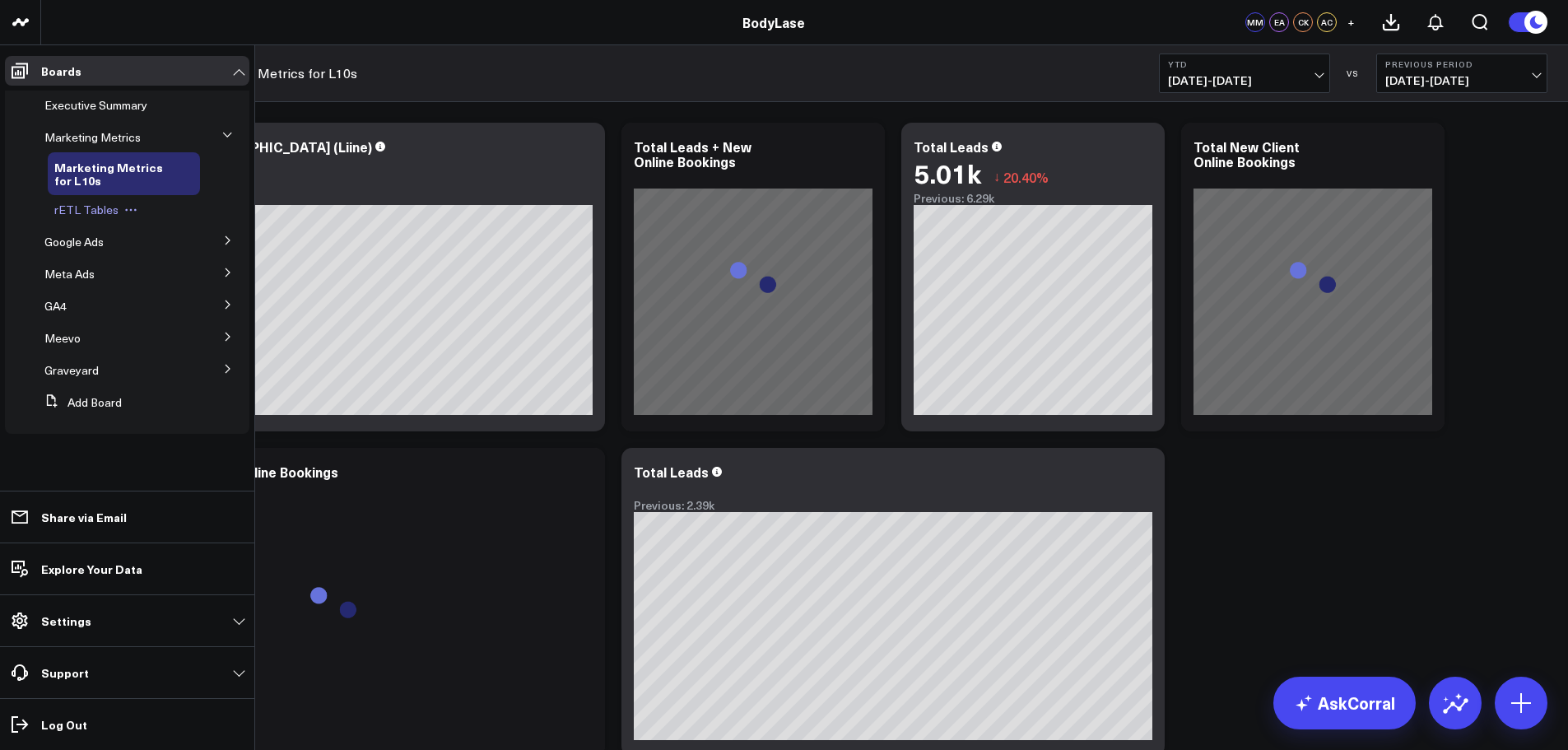
click at [85, 207] on span "rETL Tables" at bounding box center [87, 209] width 64 height 16
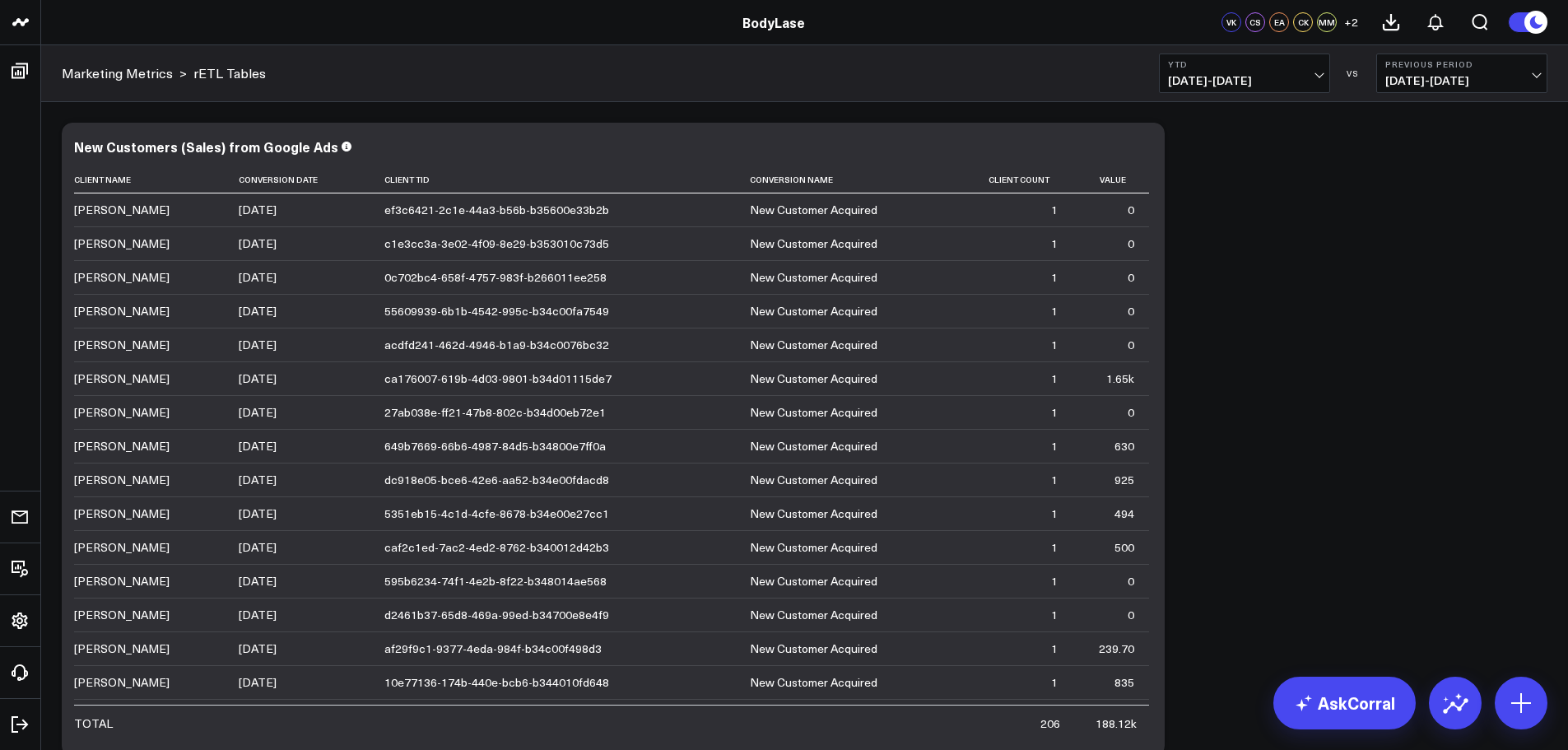
click at [1423, 81] on span "[DATE] - [DATE]" at bounding box center [1461, 81] width 153 height 13
click at [1430, 214] on link "No Comparison" at bounding box center [1462, 204] width 169 height 31
click at [1306, 71] on button "YTD 01/01/25 - 09/13/25" at bounding box center [1244, 73] width 171 height 40
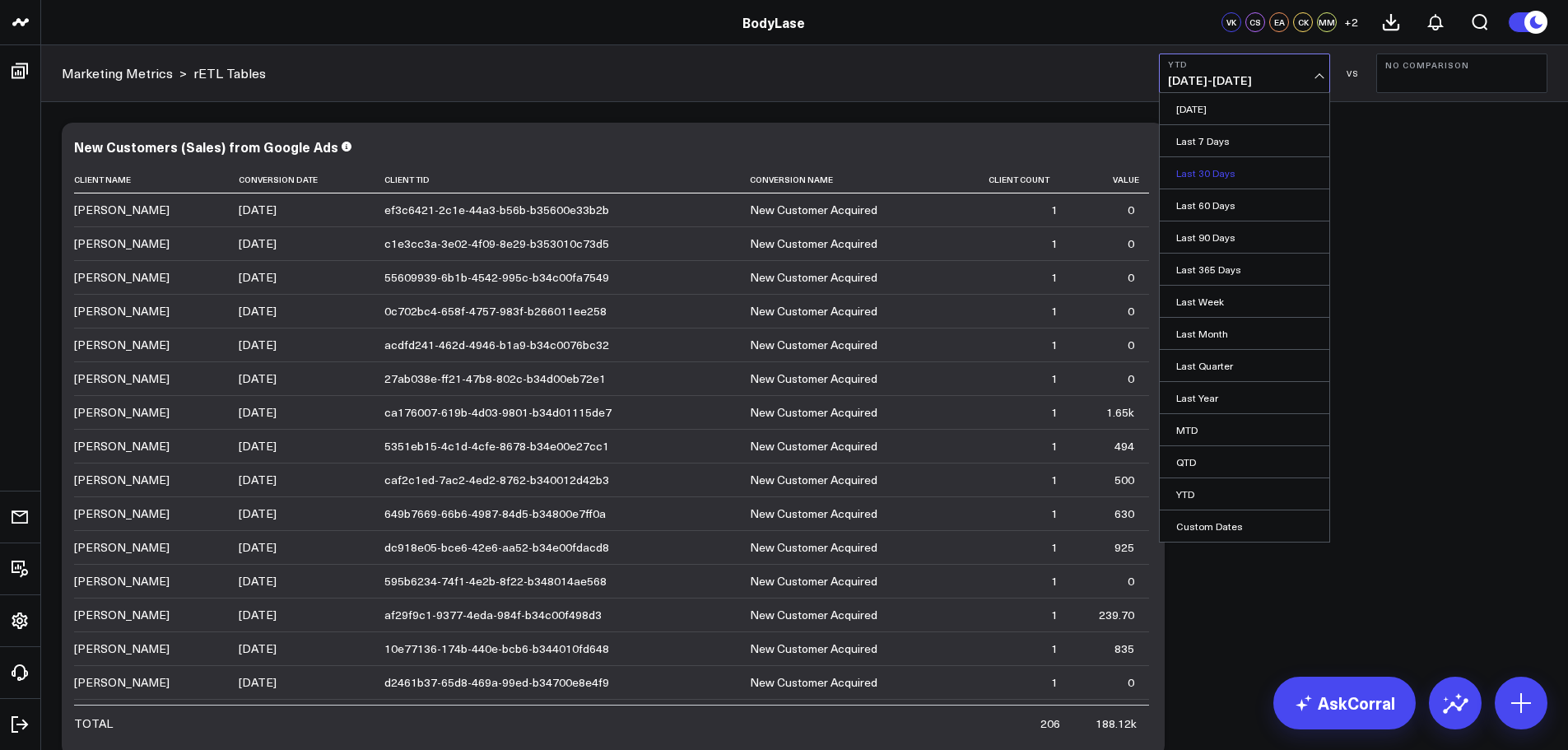
click at [1203, 174] on link "Last 30 Days" at bounding box center [1244, 172] width 169 height 31
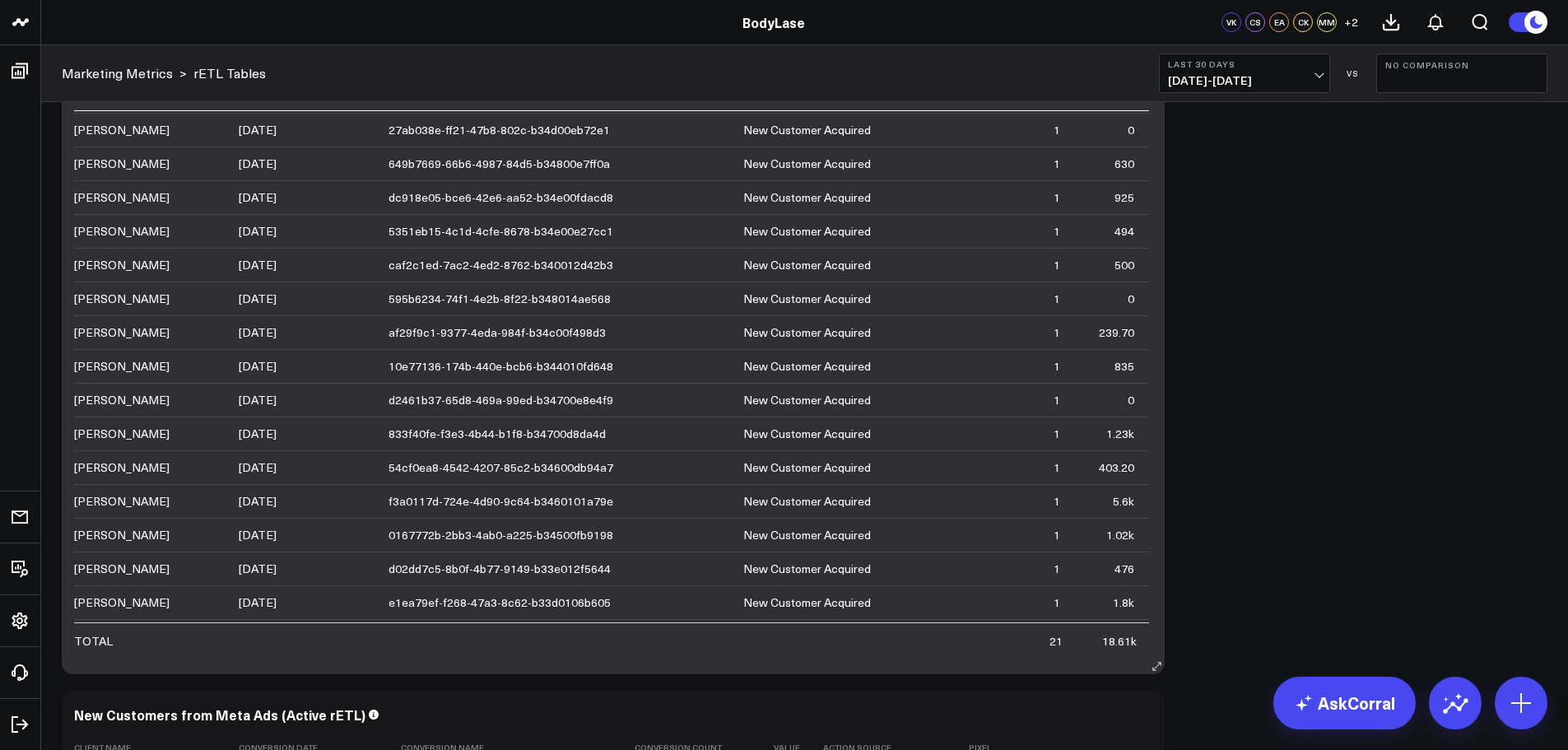
scroll to position [197, 0]
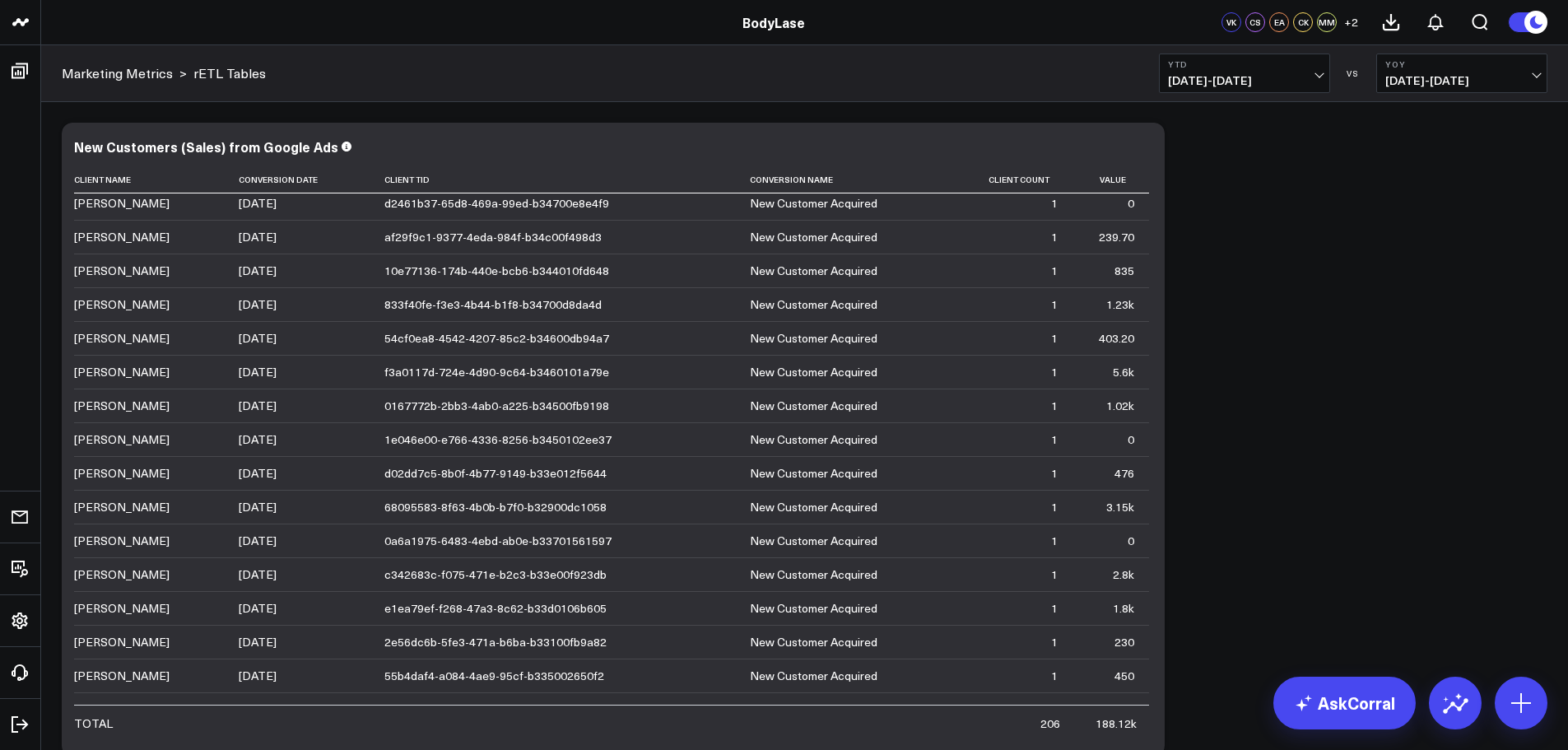
click at [1275, 88] on span "01/01/25 - 09/13/25" at bounding box center [1243, 81] width 153 height 13
click at [1212, 173] on link "Last 30 Days" at bounding box center [1244, 172] width 169 height 31
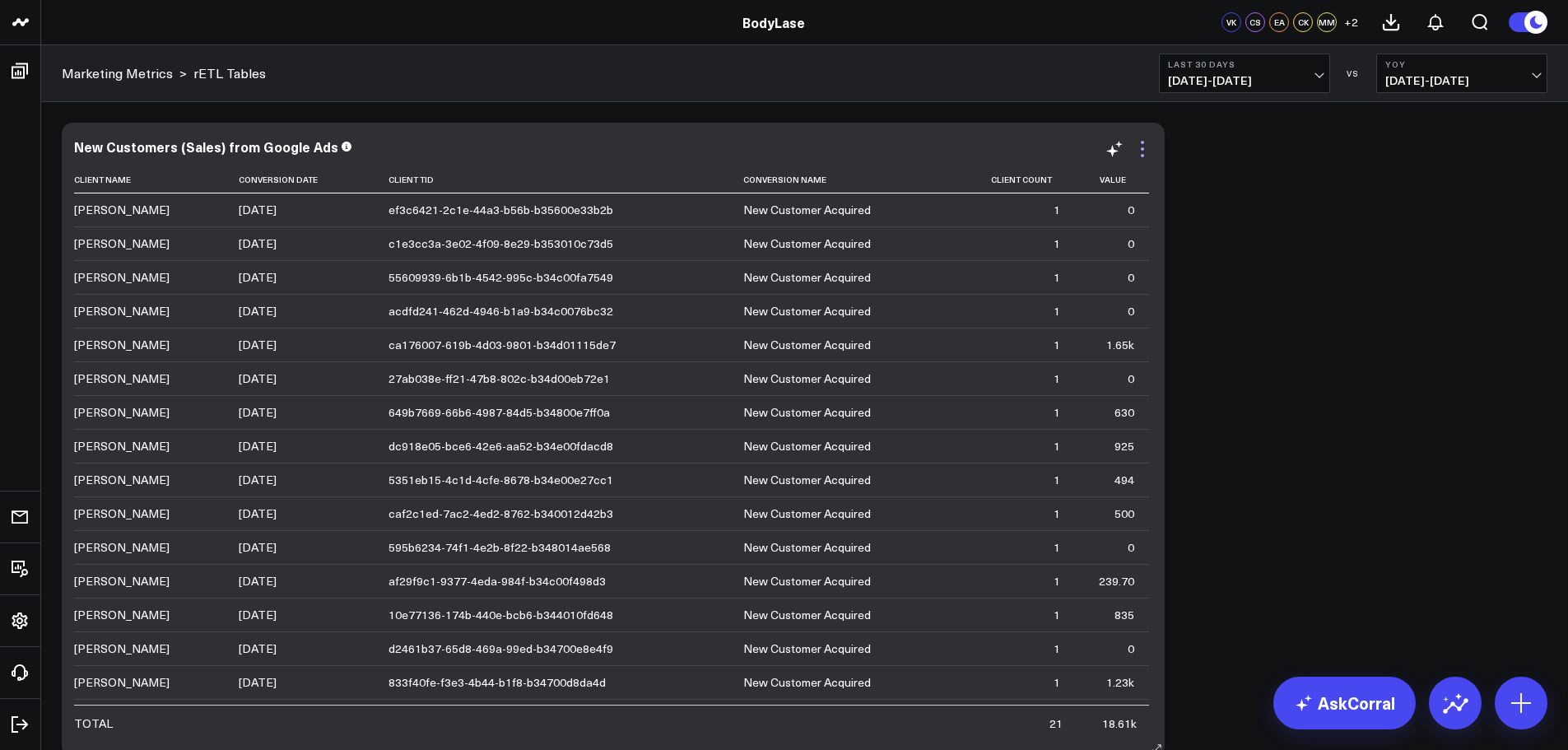
click at [1143, 146] on icon at bounding box center [1142, 149] width 20 height 20
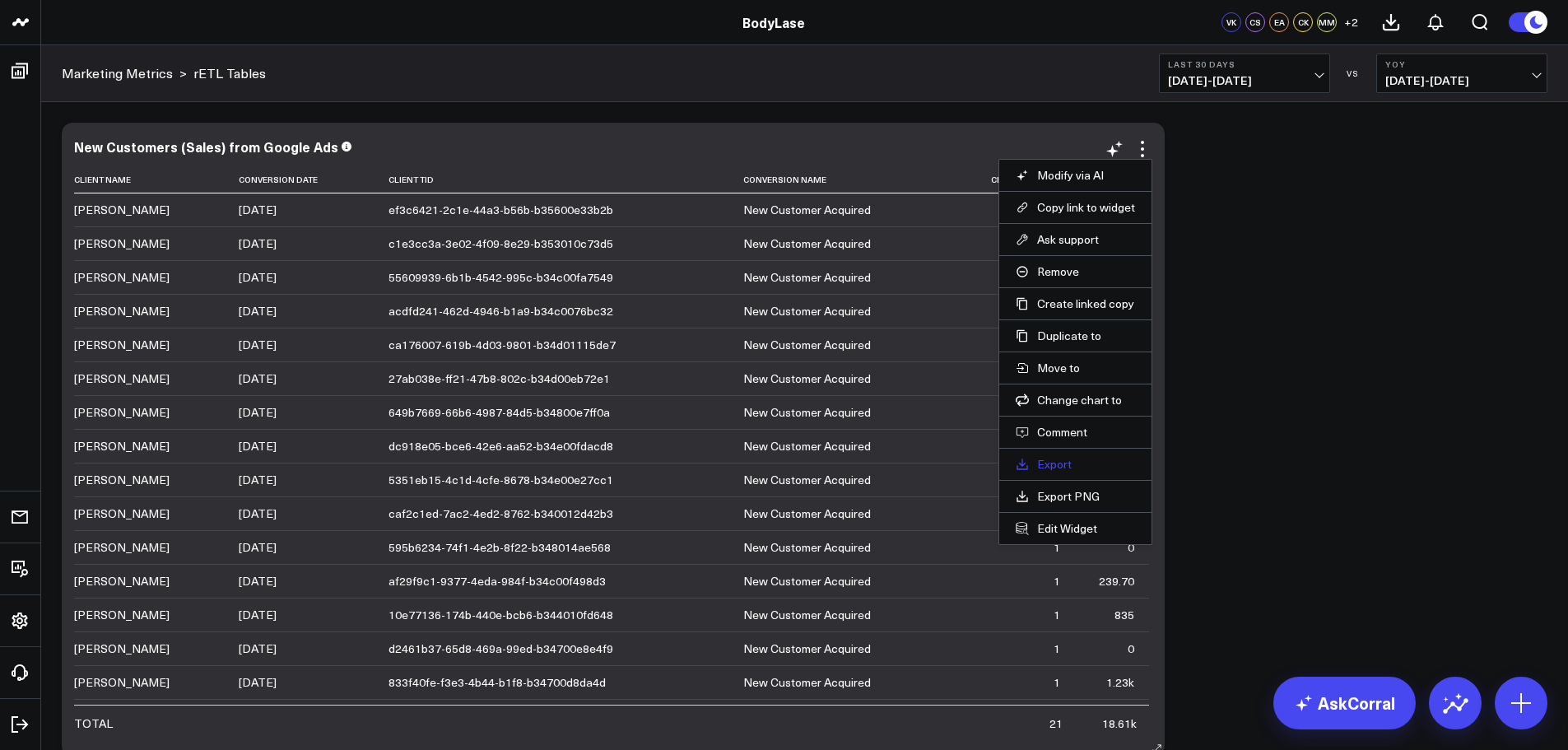
click at [1055, 462] on link "Export" at bounding box center [1075, 465] width 119 height 15
